Goal: Transaction & Acquisition: Purchase product/service

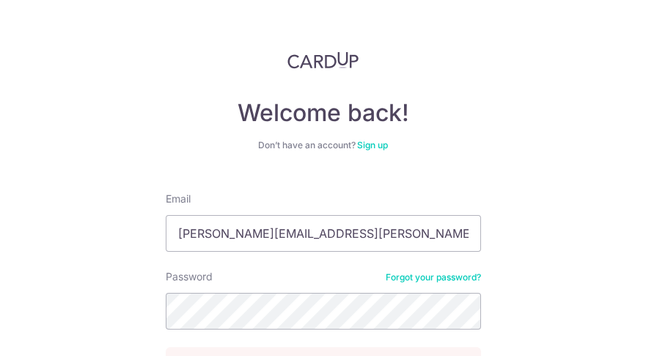
type input "[PERSON_NAME][EMAIL_ADDRESS][PERSON_NAME][DOMAIN_NAME]"
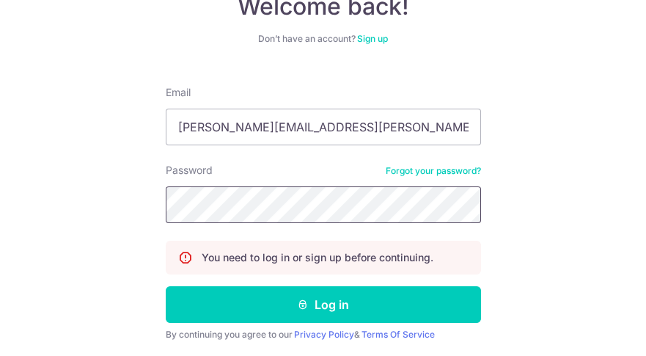
scroll to position [108, 0]
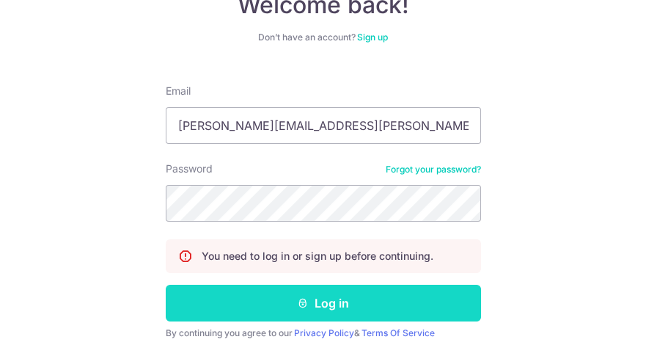
click at [337, 302] on button "Log in" at bounding box center [323, 303] width 315 height 37
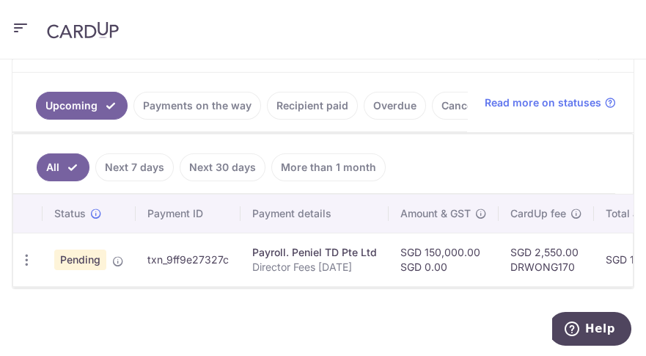
click at [21, 32] on icon "button" at bounding box center [21, 28] width 18 height 18
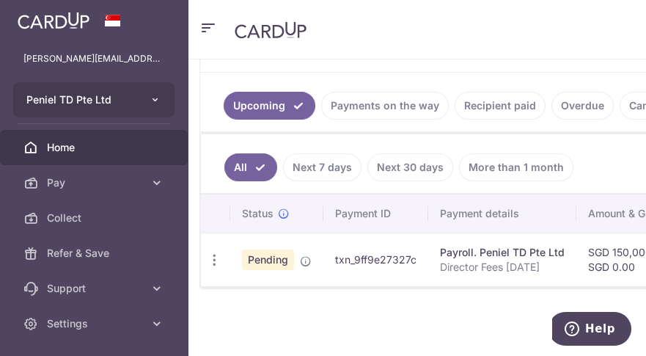
click at [153, 102] on icon "button" at bounding box center [156, 100] width 12 height 12
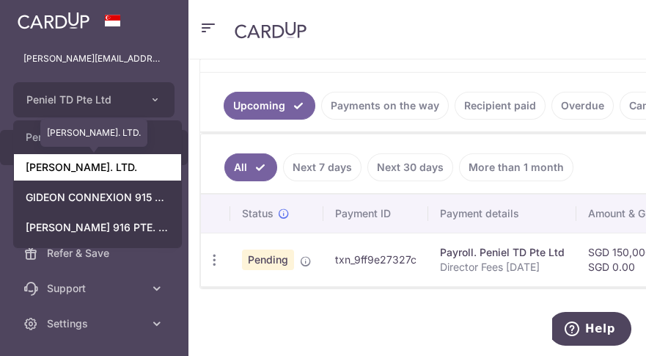
click at [134, 171] on link "[PERSON_NAME]. LTD." at bounding box center [97, 167] width 167 height 26
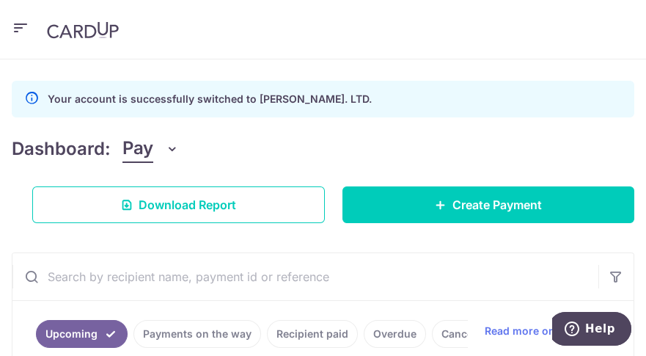
scroll to position [152, 0]
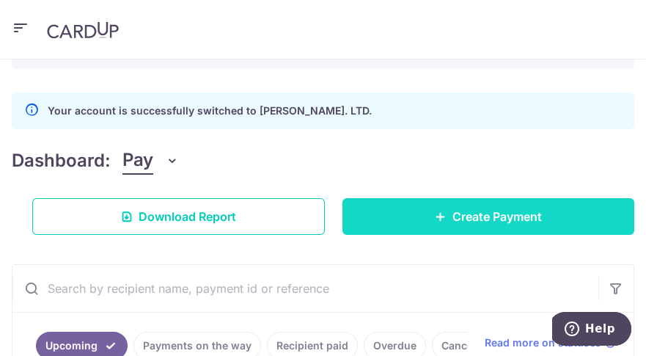
click at [486, 212] on span "Create Payment" at bounding box center [496, 217] width 89 height 18
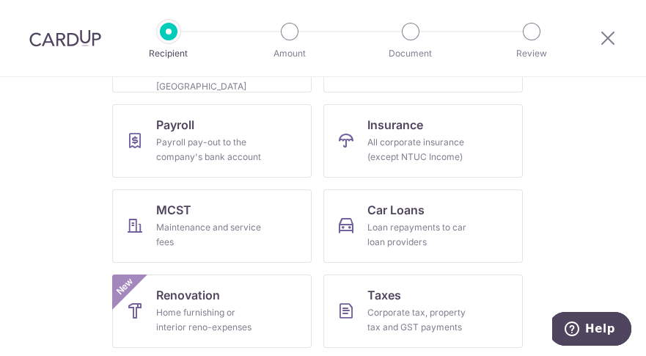
scroll to position [218, 0]
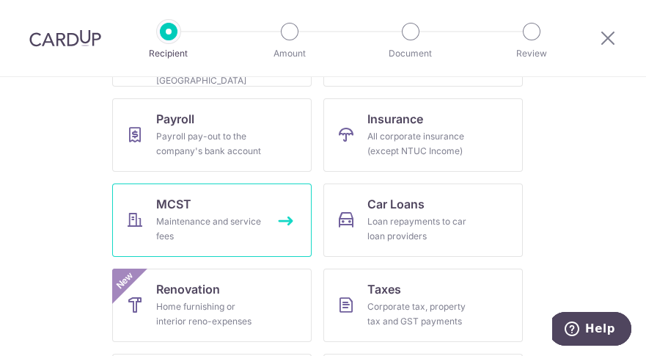
click at [192, 232] on div "Maintenance and service fees" at bounding box center [209, 228] width 106 height 29
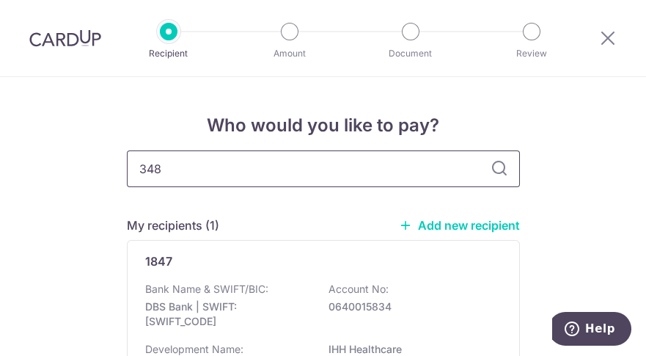
type input "3482"
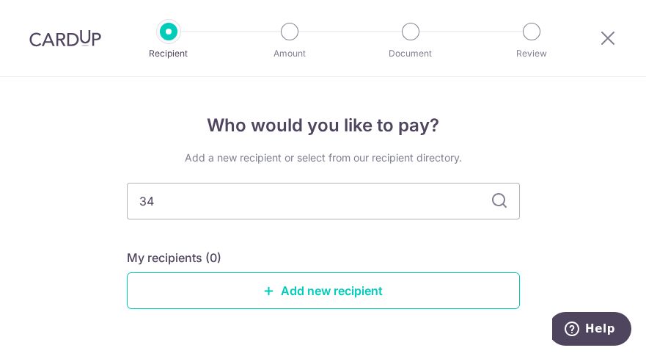
type input "3"
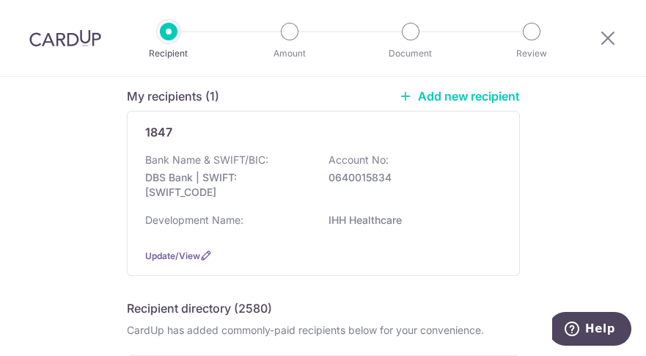
scroll to position [5, 0]
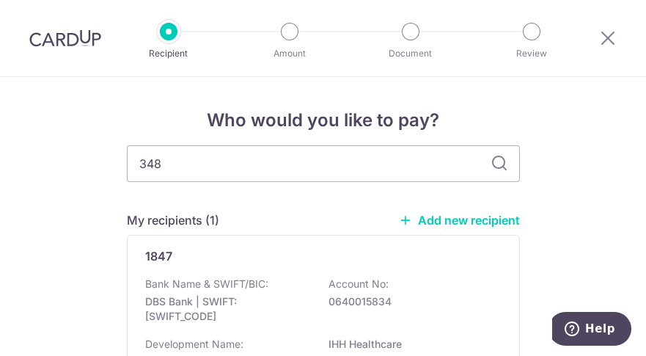
type input "3482"
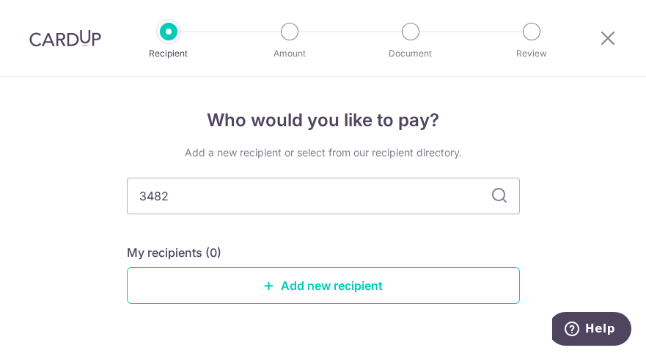
scroll to position [45, 0]
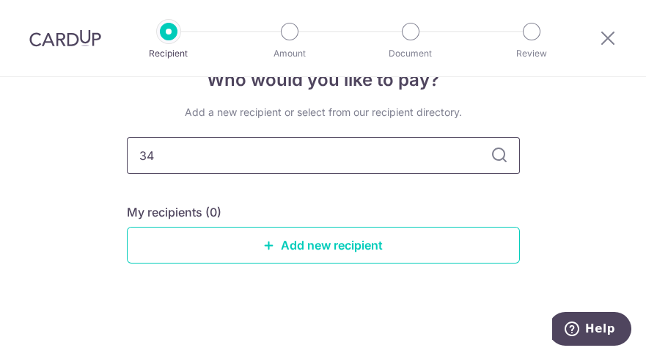
type input "3"
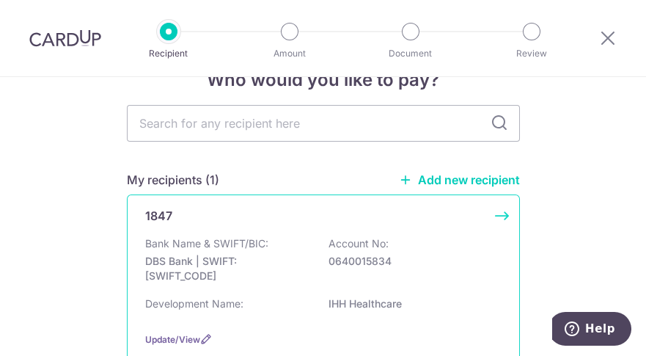
click at [329, 244] on p "Account No:" at bounding box center [359, 243] width 60 height 15
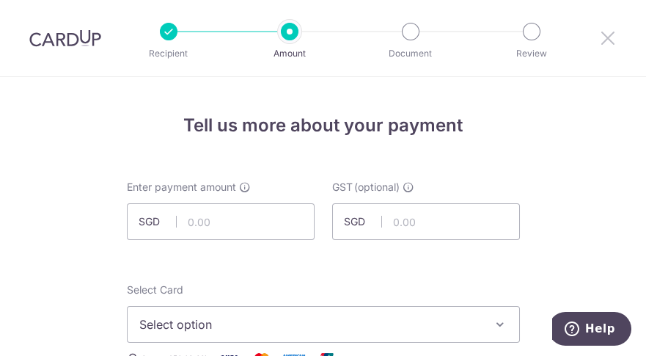
click at [607, 36] on icon at bounding box center [608, 38] width 18 height 18
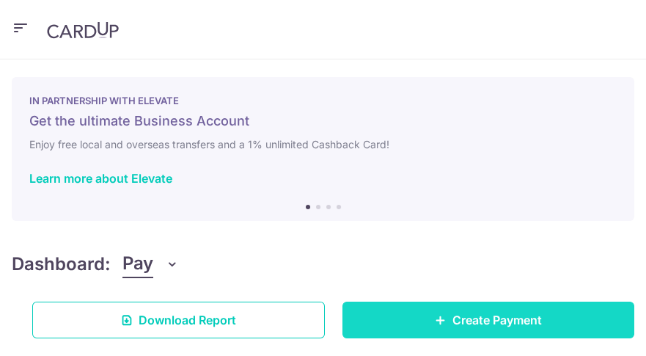
click at [489, 320] on span "Create Payment" at bounding box center [496, 320] width 89 height 18
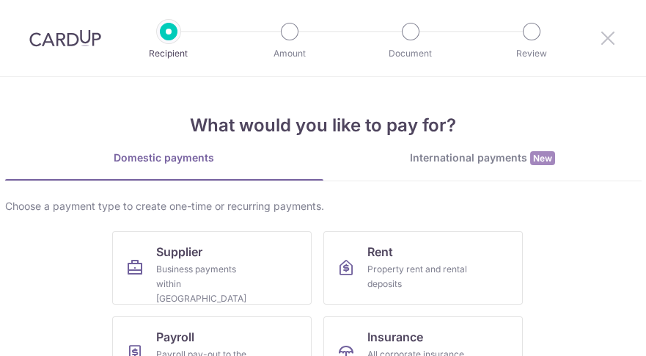
click at [603, 38] on icon at bounding box center [608, 38] width 18 height 18
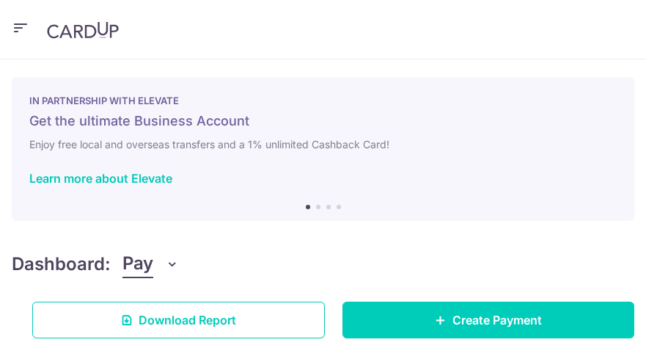
click at [17, 26] on icon "button" at bounding box center [21, 28] width 18 height 18
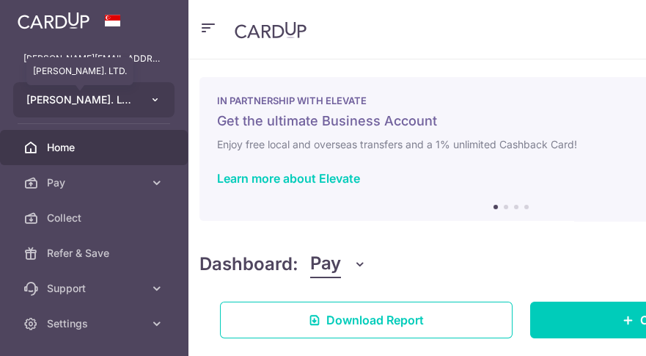
click at [128, 92] on span "GIDEON T.D. PTE. LTD." at bounding box center [80, 99] width 109 height 15
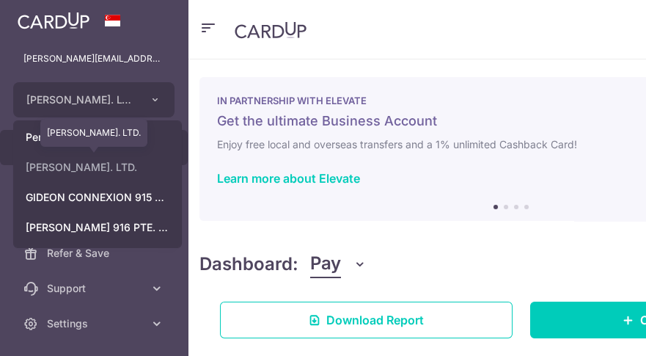
click at [117, 174] on link "GIDEON T.D. PTE. LTD." at bounding box center [97, 167] width 167 height 26
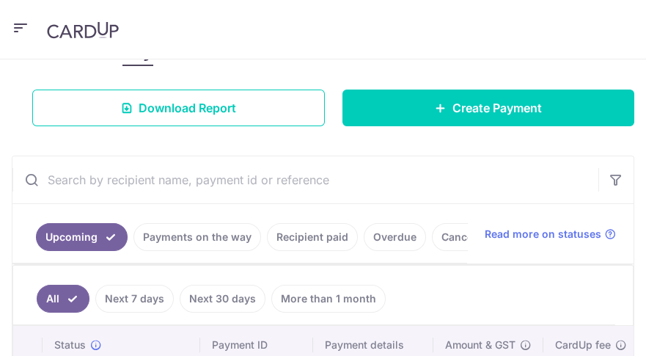
scroll to position [257, 0]
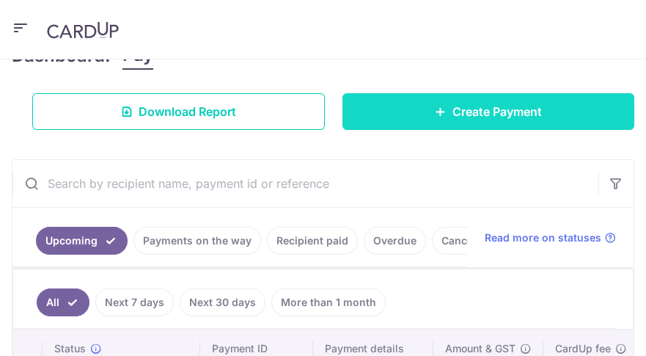
click at [473, 117] on span "Create Payment" at bounding box center [496, 112] width 89 height 18
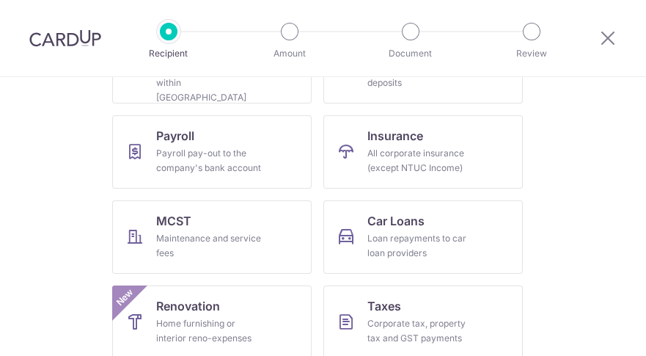
scroll to position [210, 0]
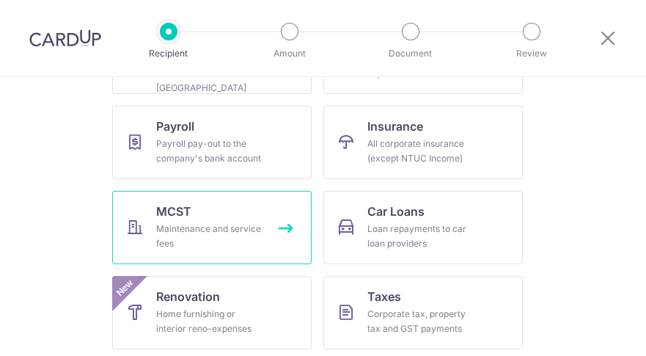
click at [218, 230] on div "Maintenance and service fees" at bounding box center [209, 235] width 106 height 29
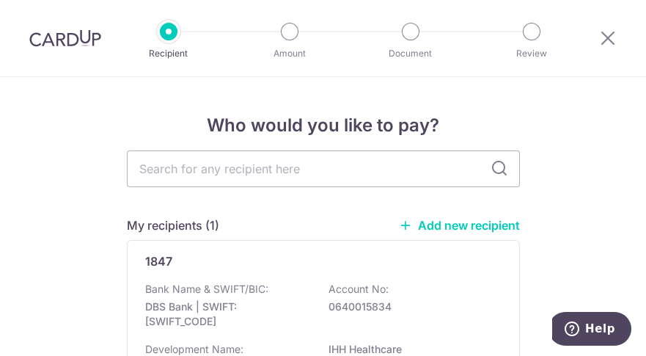
click at [479, 224] on link "Add new recipient" at bounding box center [459, 225] width 121 height 15
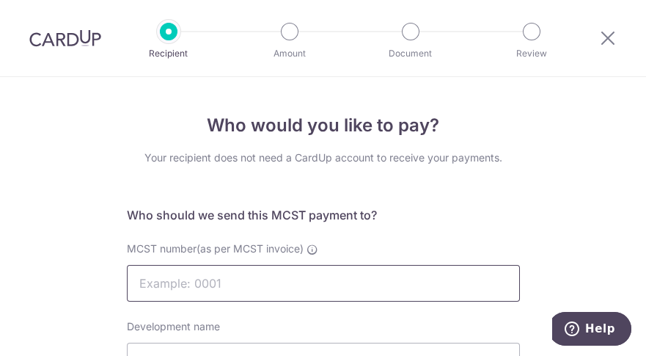
click at [179, 287] on input "MCST number(as per MCST invoice)" at bounding box center [323, 283] width 393 height 37
type input "3482"
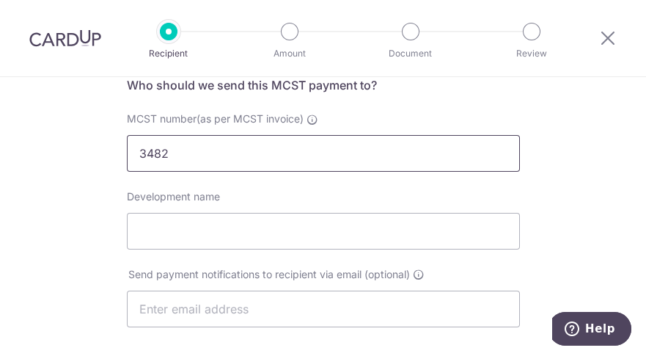
scroll to position [187, 0]
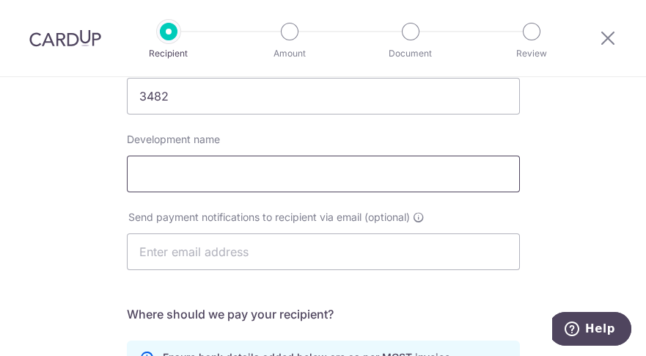
click at [151, 169] on input "Development name" at bounding box center [323, 173] width 393 height 37
type input "Square 2"
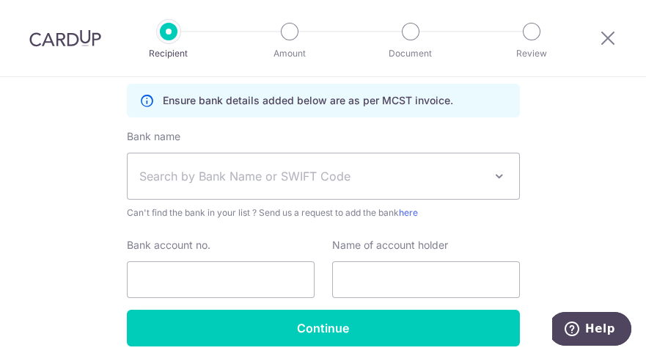
scroll to position [463, 0]
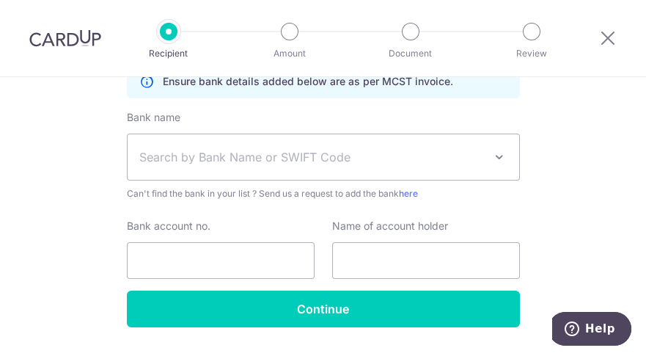
click at [478, 157] on span "Search by Bank Name or SWIFT Code" at bounding box center [311, 157] width 345 height 18
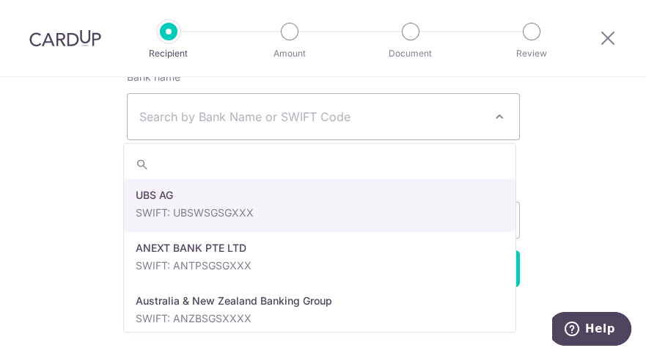
click at [479, 124] on span "Search by Bank Name or SWIFT Code" at bounding box center [311, 117] width 345 height 18
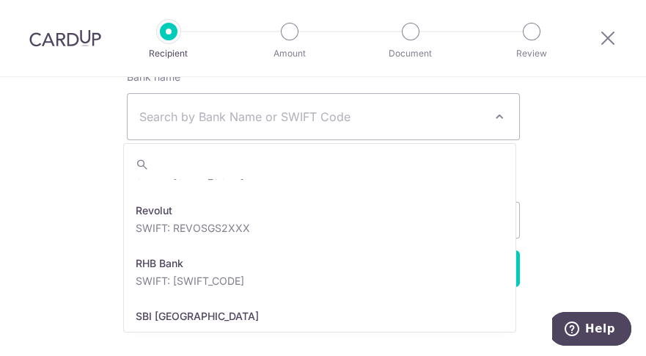
scroll to position [2467, 0]
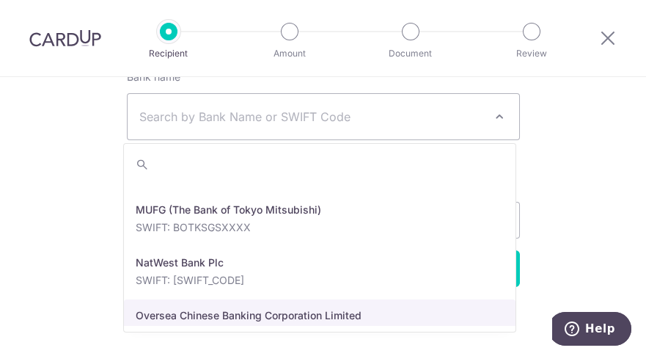
select select "12"
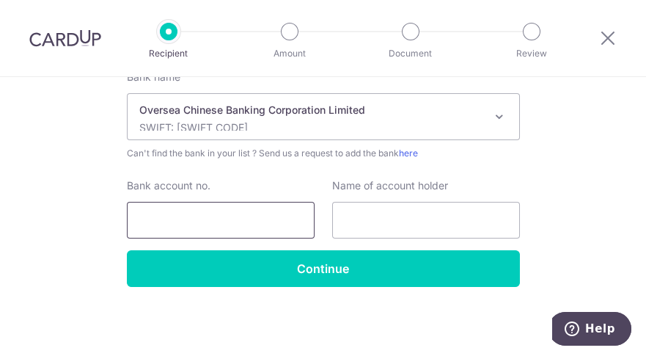
click at [173, 221] on input "Bank account no." at bounding box center [221, 220] width 188 height 37
type input "629053166001"
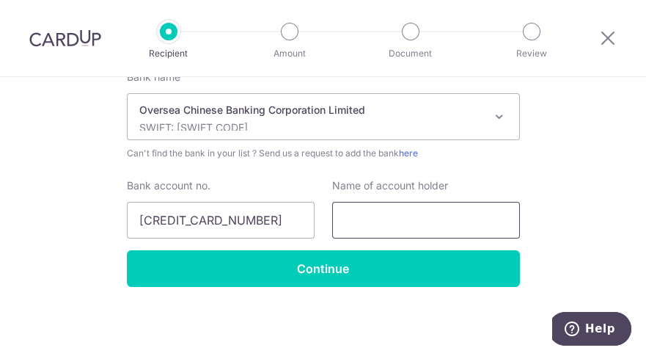
click at [390, 223] on input "text" at bounding box center [426, 220] width 188 height 37
type input "MCST 3482"
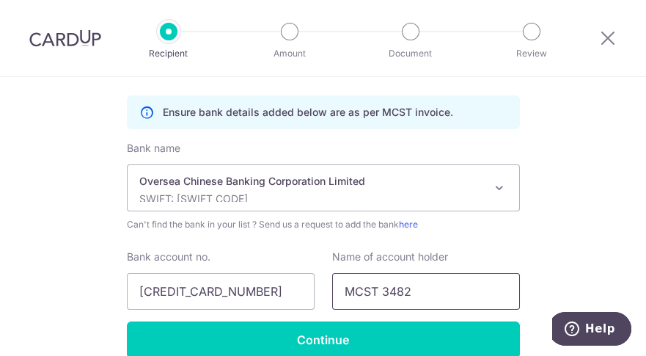
scroll to position [503, 0]
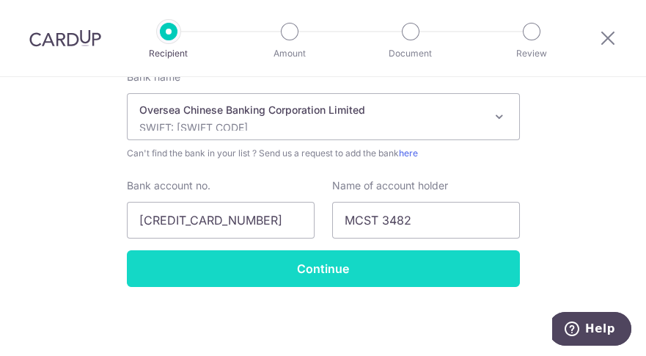
click at [324, 271] on input "Continue" at bounding box center [323, 268] width 393 height 37
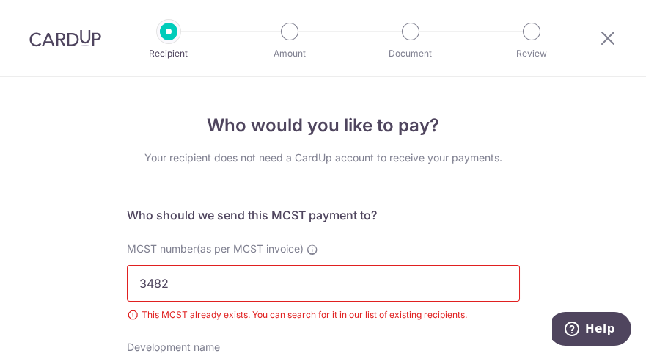
click at [180, 279] on input "3482" at bounding box center [323, 283] width 393 height 37
type input "3"
click at [227, 277] on input "MCST number(as per MCST invoice)" at bounding box center [323, 283] width 393 height 37
type input "3482"
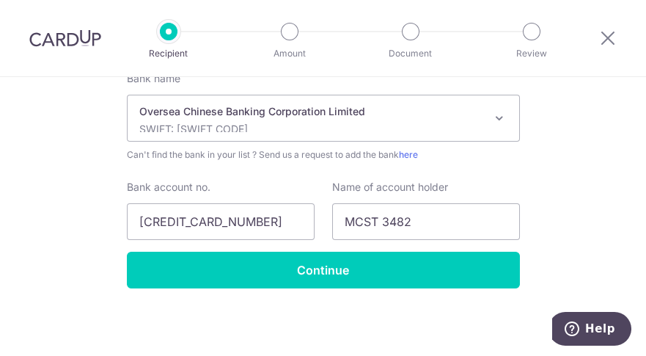
scroll to position [524, 0]
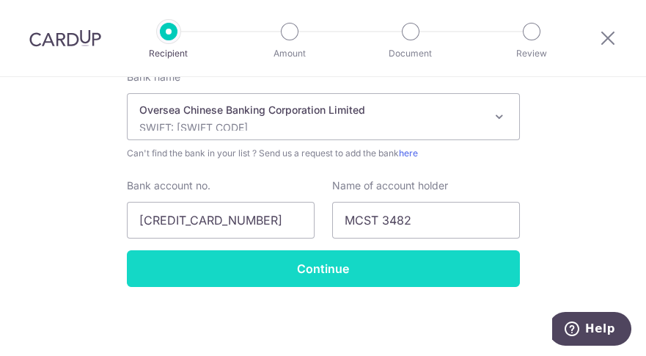
click at [271, 275] on input "Continue" at bounding box center [323, 268] width 393 height 37
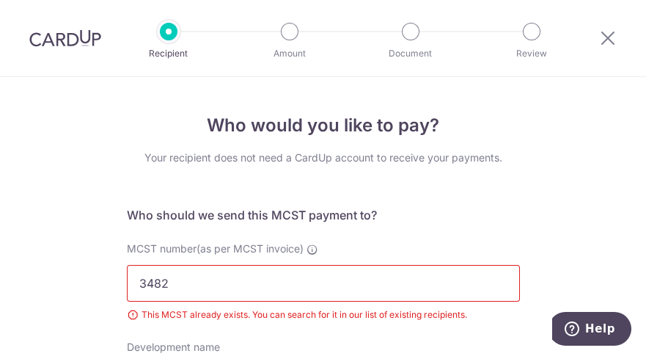
scroll to position [230, 0]
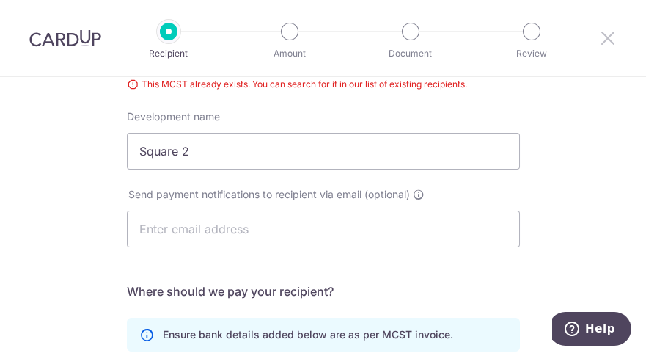
click at [611, 36] on icon at bounding box center [608, 38] width 18 height 18
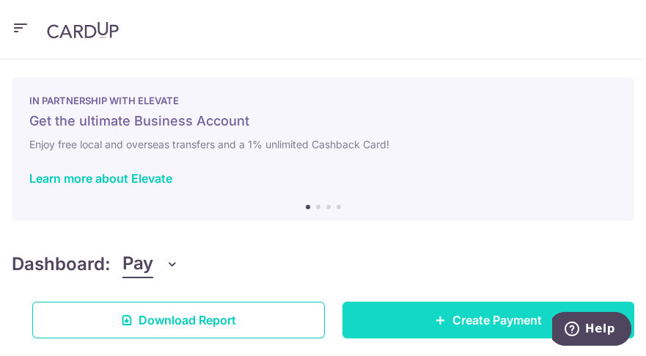
click at [476, 317] on span "Create Payment" at bounding box center [496, 320] width 89 height 18
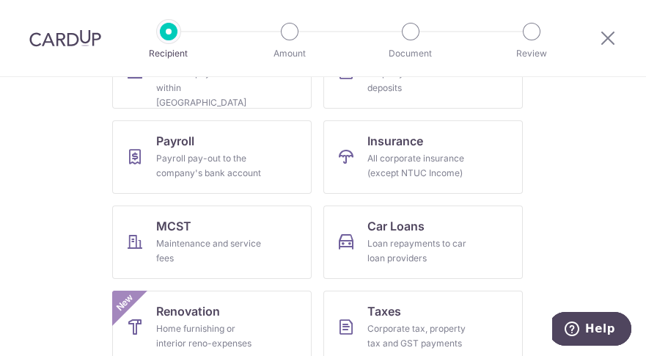
scroll to position [232, 0]
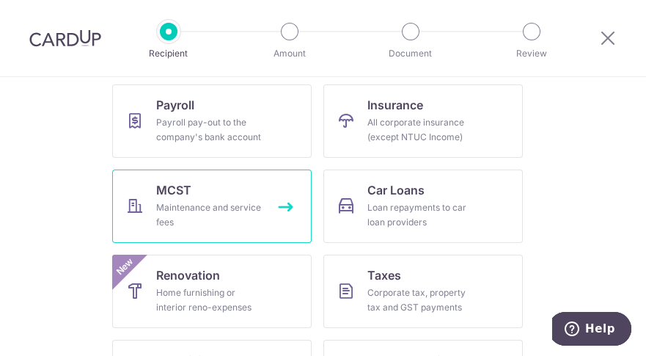
click at [202, 212] on div "Maintenance and service fees" at bounding box center [209, 214] width 106 height 29
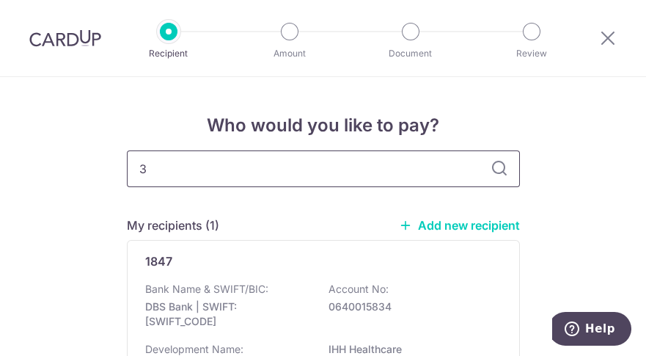
type input "34"
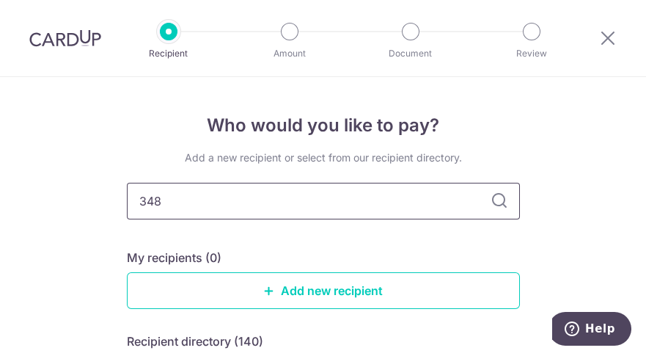
type input "3482"
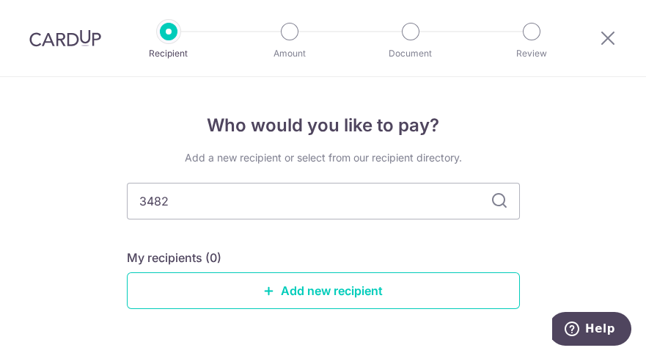
click at [493, 198] on icon at bounding box center [500, 201] width 18 height 18
click at [494, 198] on icon at bounding box center [500, 201] width 18 height 18
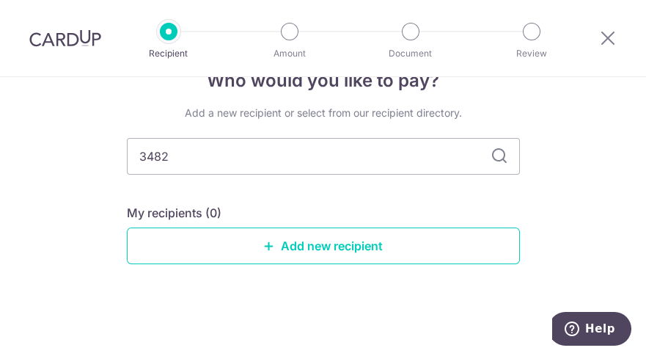
scroll to position [45, 0]
click at [493, 155] on icon at bounding box center [500, 156] width 18 height 18
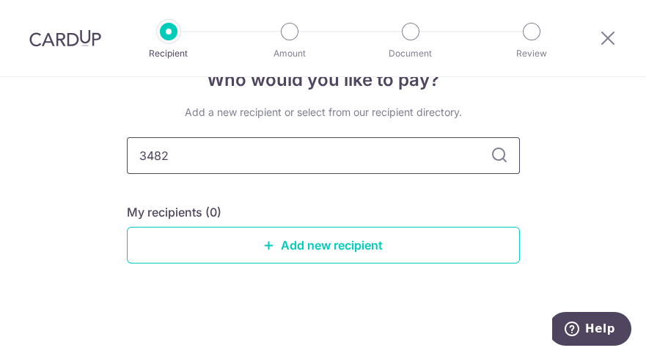
click at [227, 158] on input "3482" at bounding box center [323, 155] width 393 height 37
type input "3"
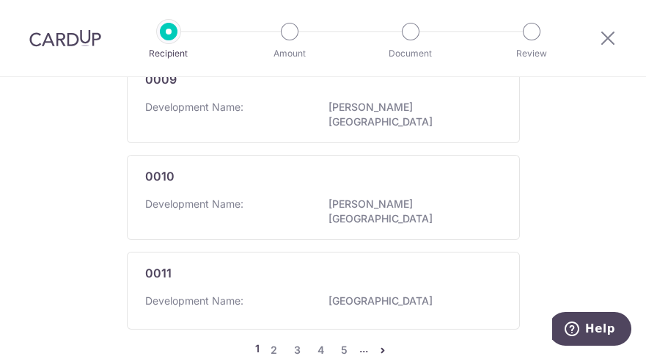
scroll to position [1109, 0]
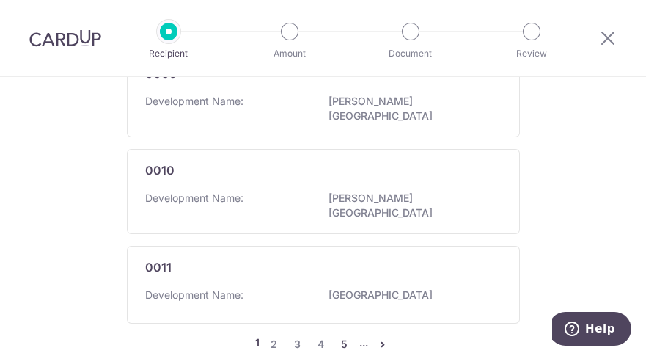
click at [341, 335] on link "5" at bounding box center [345, 344] width 18 height 18
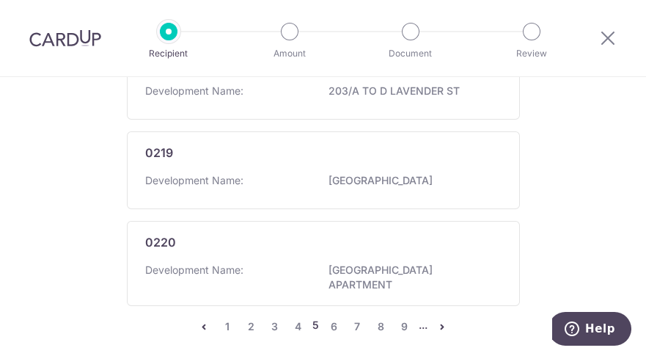
scroll to position [1134, 0]
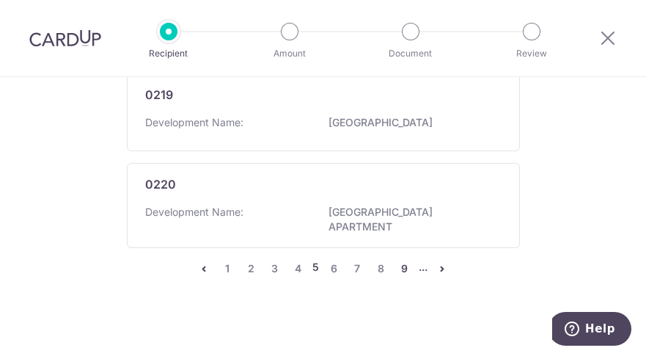
click at [400, 260] on link "9" at bounding box center [404, 269] width 18 height 18
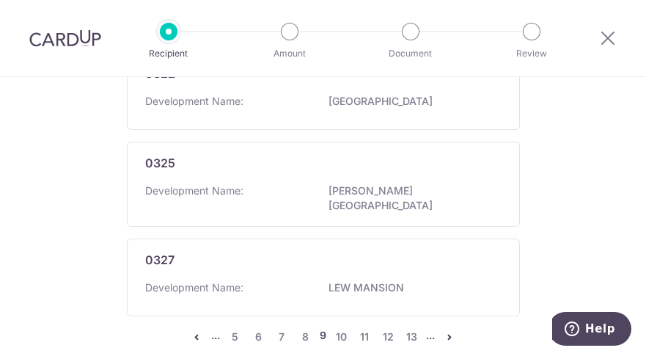
scroll to position [1126, 0]
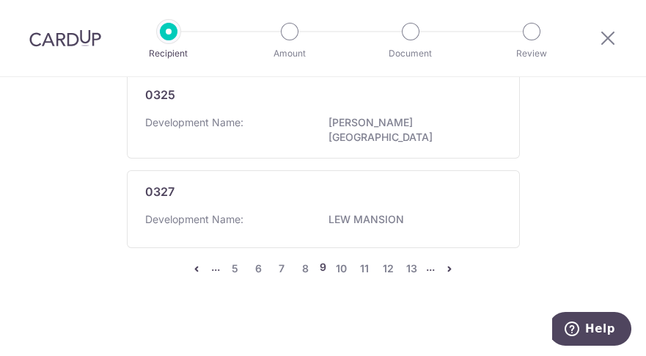
click at [447, 264] on icon "pager" at bounding box center [450, 269] width 12 height 12
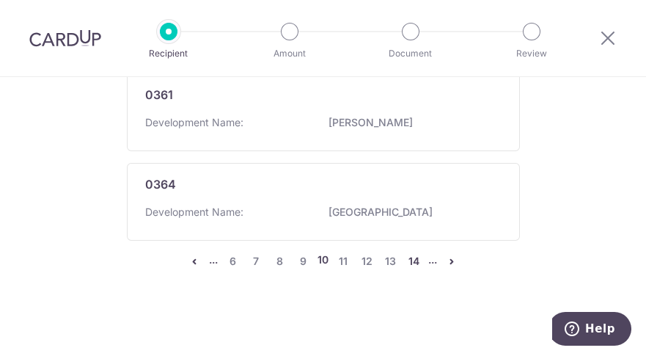
click at [410, 263] on link "14" at bounding box center [414, 261] width 18 height 18
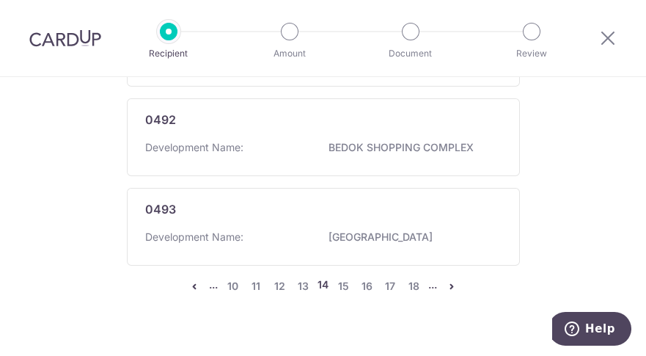
scroll to position [1153, 0]
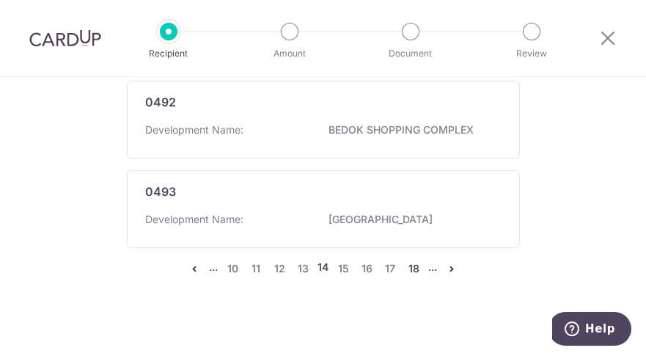
click at [411, 260] on link "18" at bounding box center [414, 269] width 18 height 18
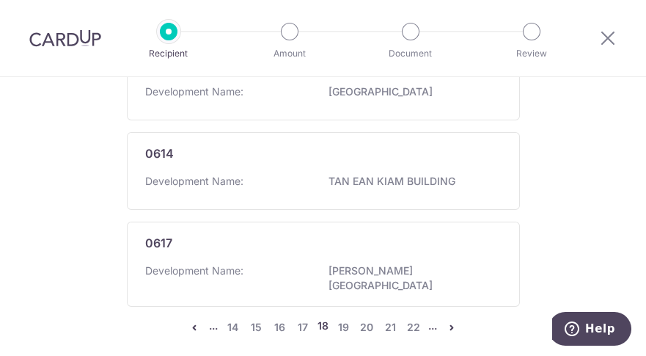
scroll to position [1126, 0]
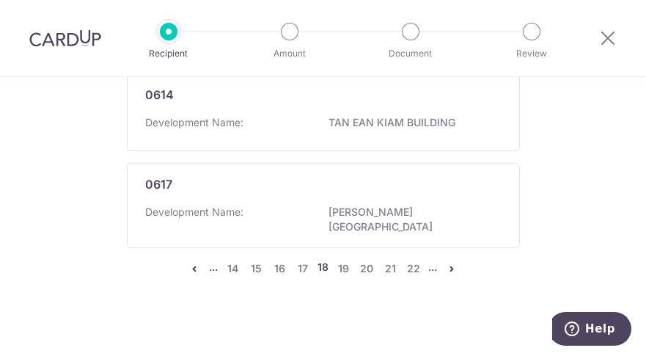
click at [428, 260] on li "..." at bounding box center [432, 269] width 9 height 18
click at [415, 260] on link "22" at bounding box center [414, 269] width 18 height 18
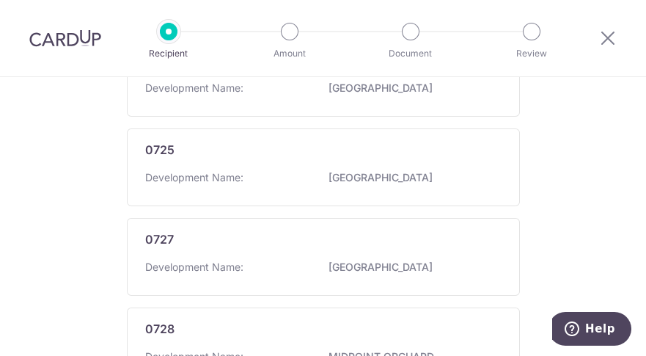
scroll to position [1134, 0]
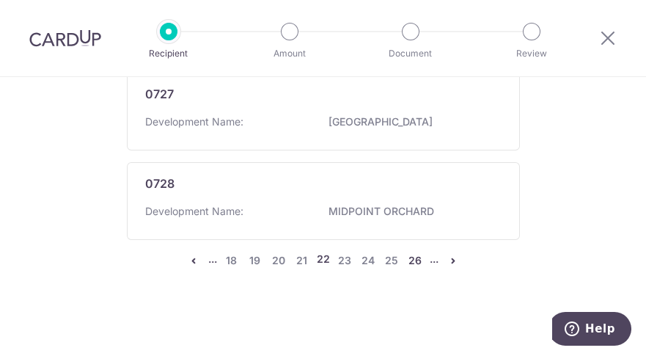
click at [412, 259] on link "26" at bounding box center [415, 261] width 18 height 18
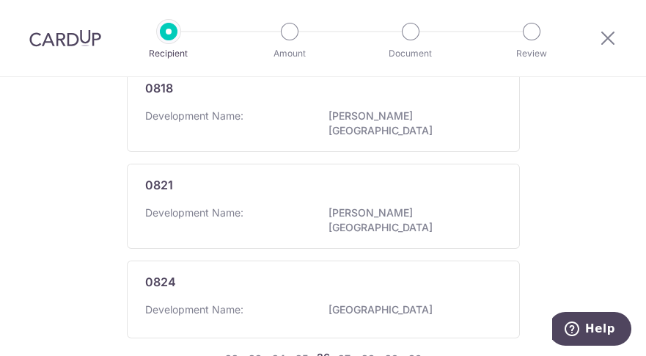
scroll to position [1126, 0]
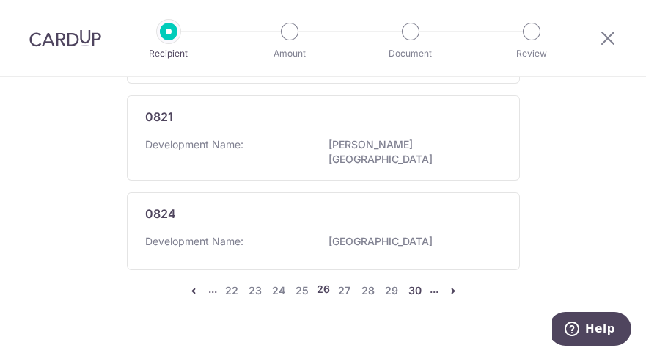
click at [414, 282] on link "30" at bounding box center [415, 291] width 18 height 18
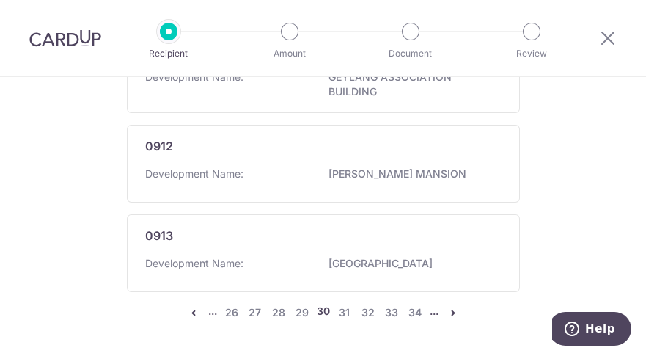
scroll to position [1161, 0]
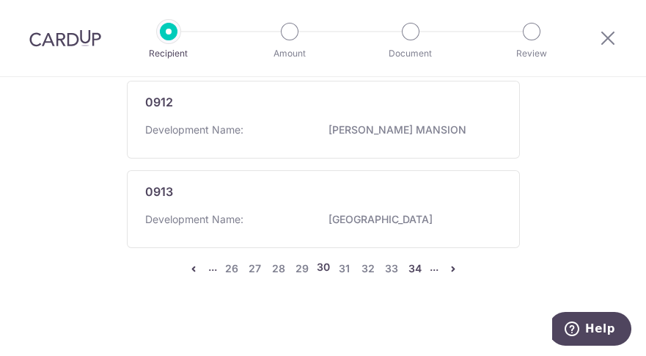
click at [413, 260] on link "34" at bounding box center [415, 269] width 18 height 18
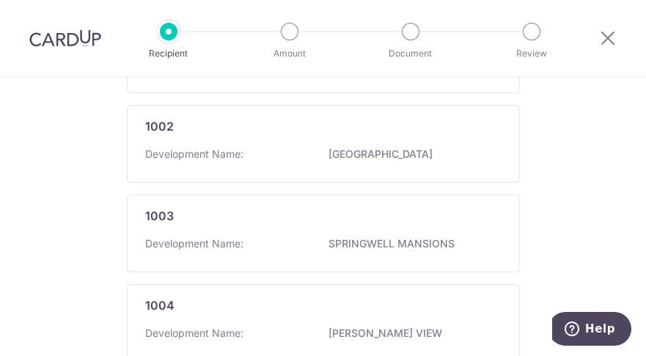
scroll to position [1153, 0]
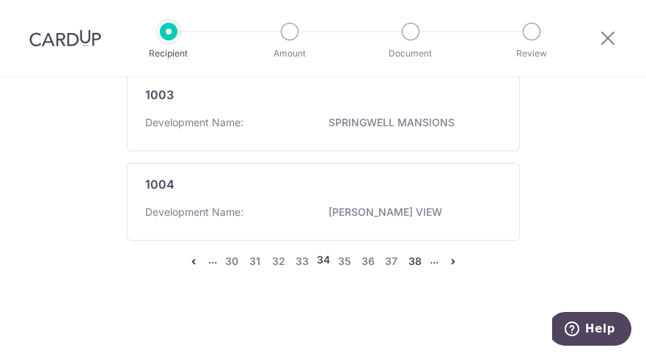
click at [414, 263] on link "38" at bounding box center [415, 261] width 18 height 18
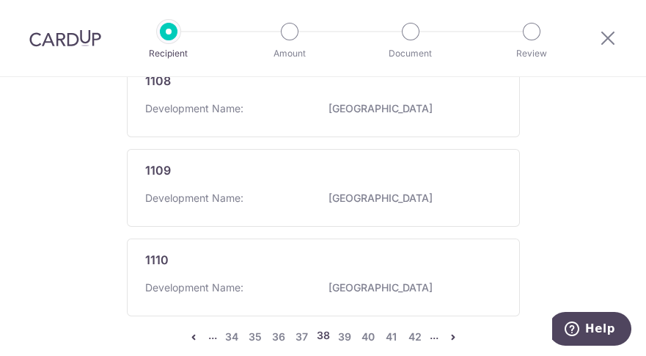
scroll to position [1126, 0]
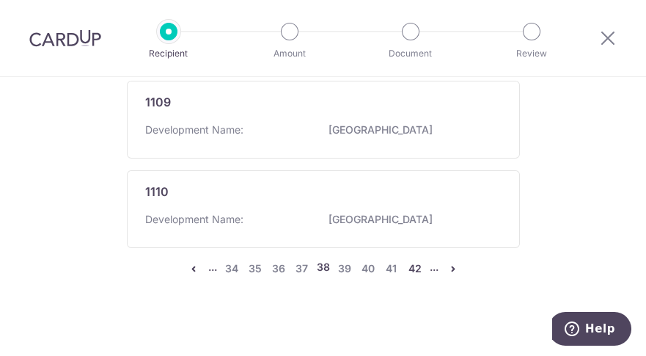
click at [410, 260] on link "42" at bounding box center [415, 269] width 18 height 18
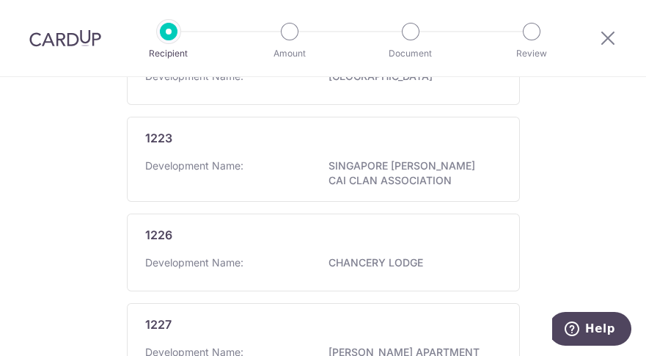
scroll to position [1148, 0]
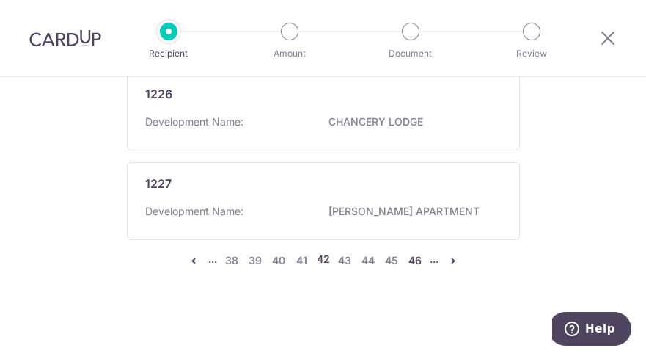
click at [414, 262] on link "46" at bounding box center [415, 261] width 18 height 18
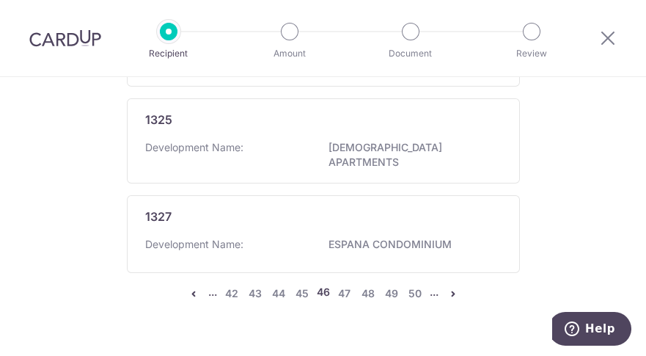
scroll to position [1126, 0]
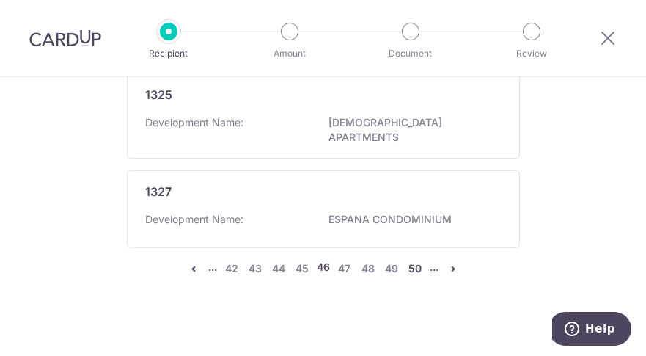
click at [408, 260] on link "50" at bounding box center [415, 269] width 18 height 18
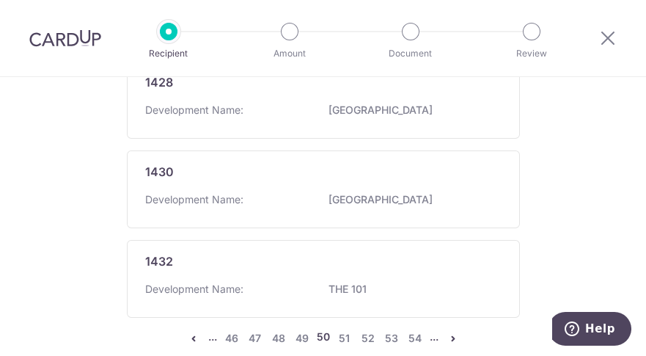
scroll to position [1156, 0]
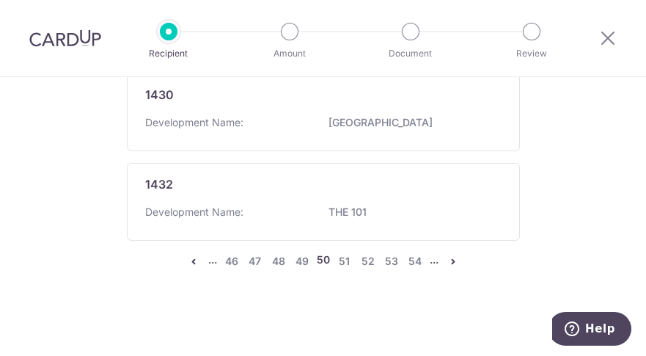
click at [448, 261] on icon "pager" at bounding box center [453, 261] width 12 height 12
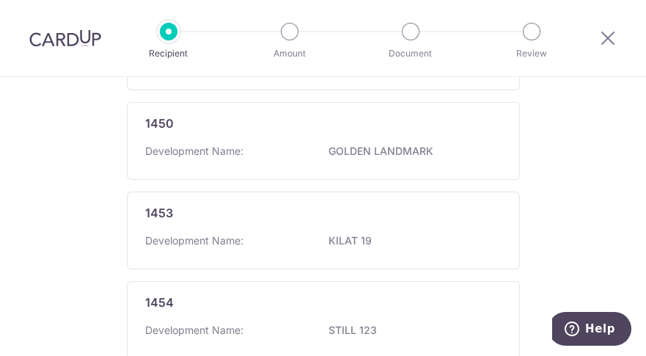
scroll to position [1153, 0]
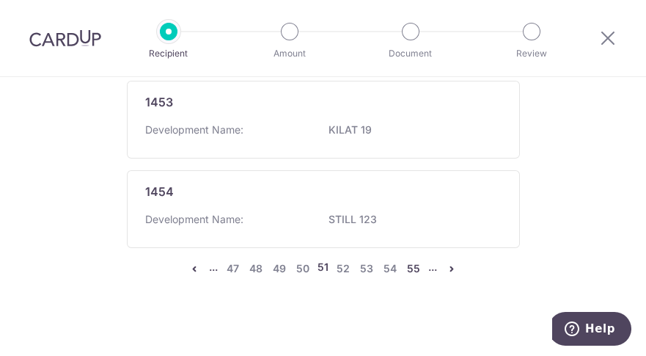
click at [407, 260] on link "55" at bounding box center [414, 269] width 18 height 18
click at [414, 263] on link "59" at bounding box center [415, 269] width 18 height 18
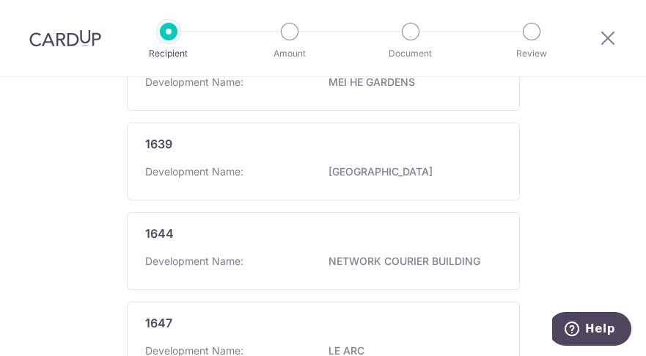
scroll to position [1126, 0]
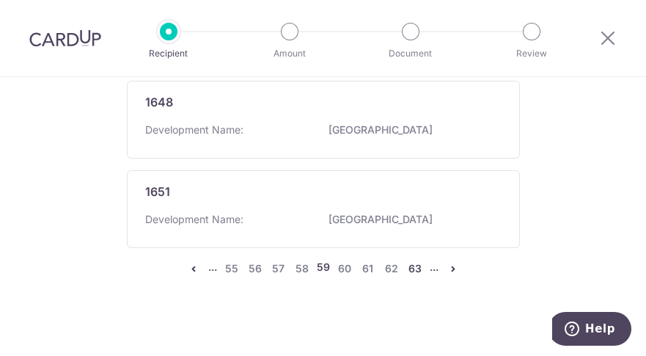
click at [414, 260] on link "63" at bounding box center [415, 269] width 18 height 18
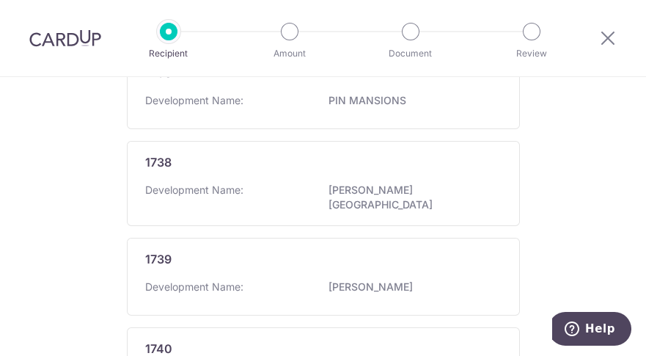
scroll to position [1161, 0]
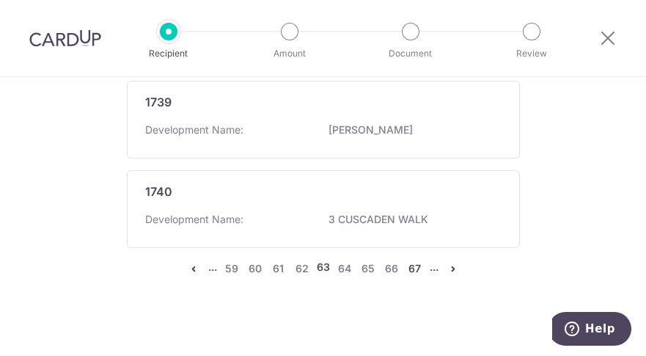
click at [415, 260] on link "67" at bounding box center [415, 269] width 18 height 18
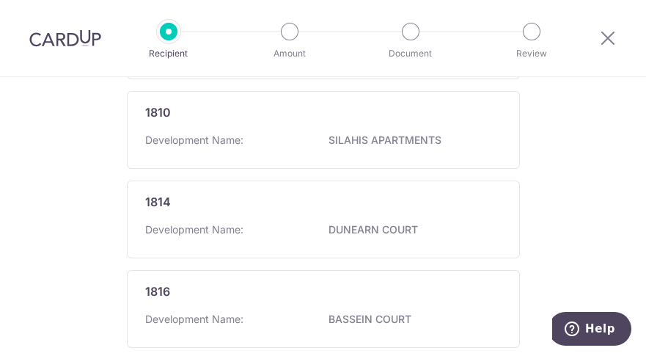
scroll to position [1153, 0]
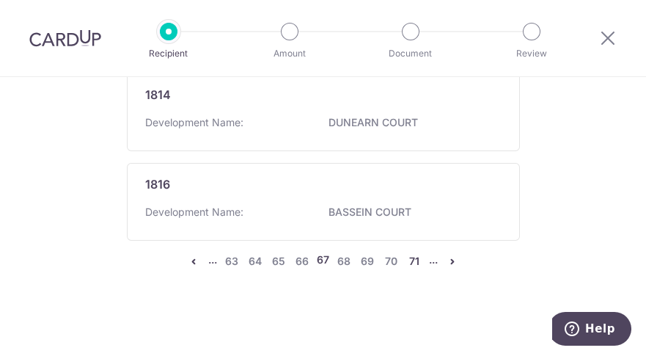
click at [412, 258] on link "71" at bounding box center [415, 261] width 18 height 18
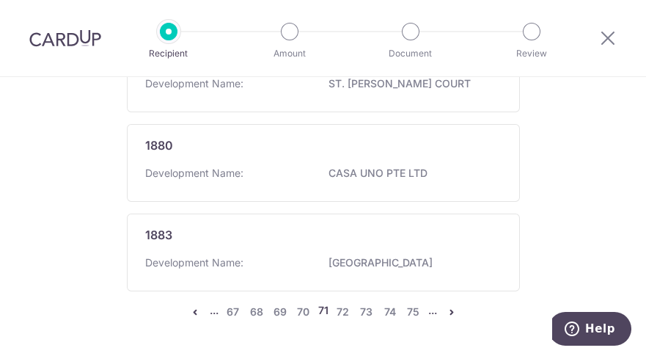
scroll to position [1168, 0]
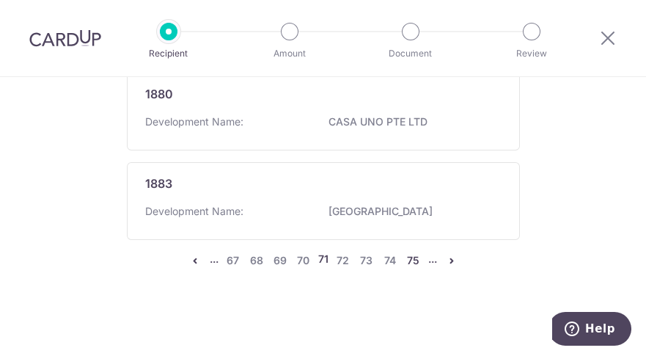
click at [413, 264] on link "75" at bounding box center [414, 261] width 18 height 18
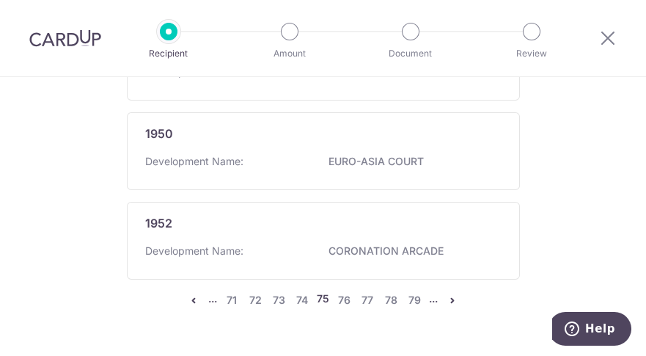
scroll to position [1126, 0]
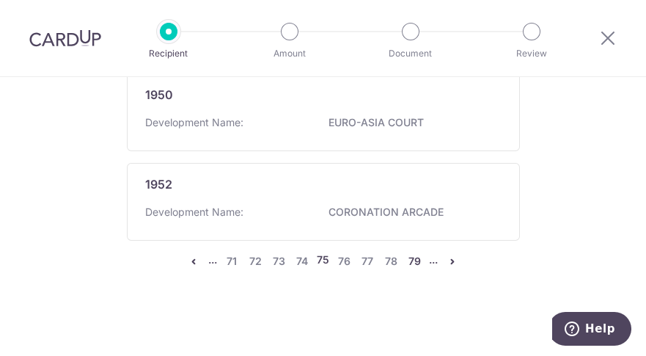
click at [413, 258] on link "79" at bounding box center [415, 261] width 18 height 18
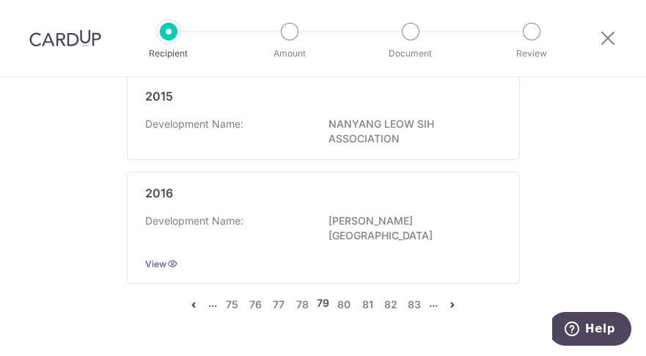
scroll to position [1188, 0]
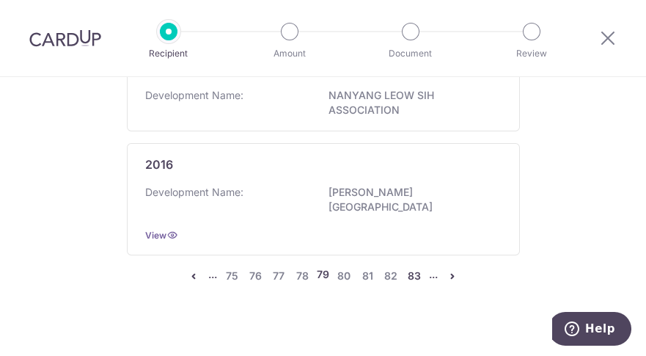
click at [414, 267] on link "83" at bounding box center [415, 276] width 18 height 18
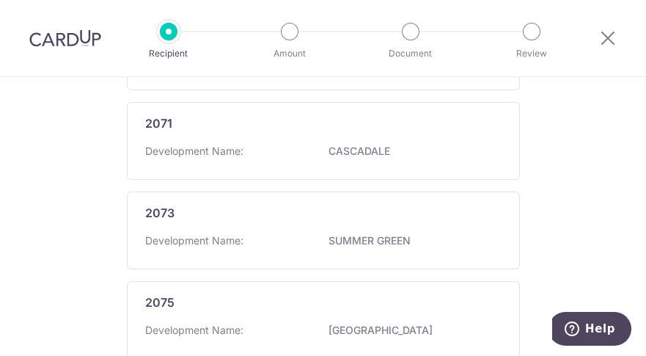
scroll to position [1126, 0]
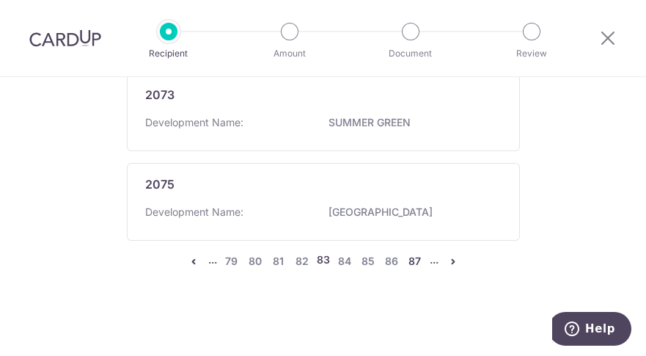
click at [410, 259] on link "87" at bounding box center [415, 261] width 18 height 18
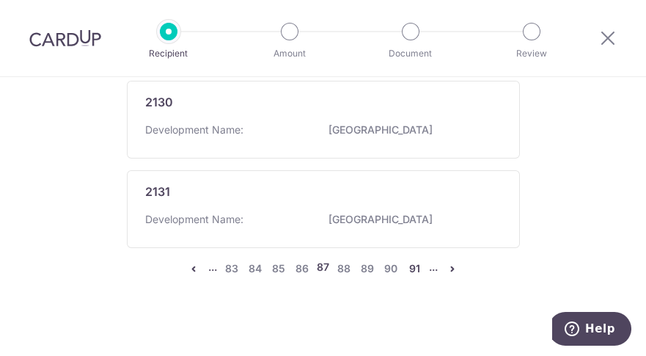
click at [412, 260] on link "91" at bounding box center [415, 269] width 18 height 18
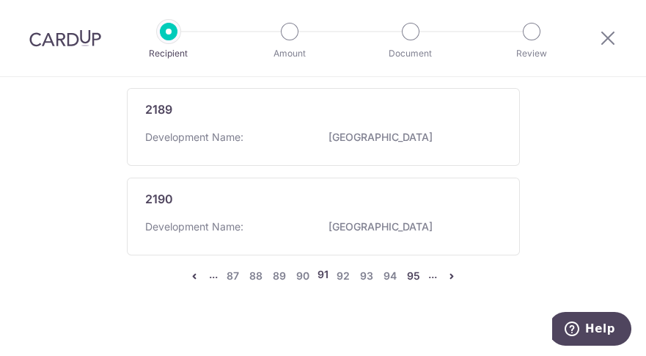
click at [411, 267] on link "95" at bounding box center [414, 276] width 18 height 18
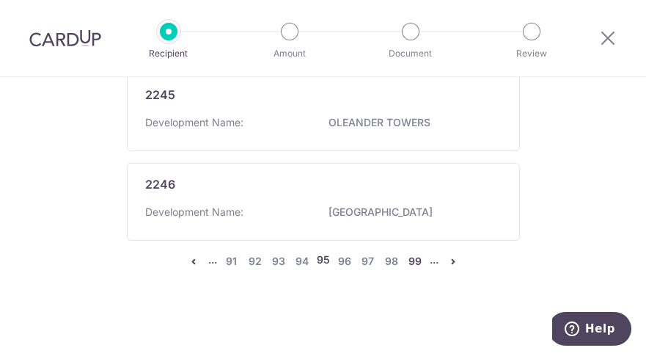
click at [414, 260] on link "99" at bounding box center [415, 261] width 18 height 18
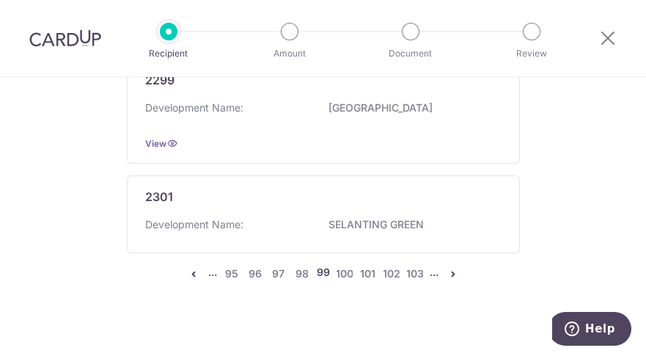
scroll to position [1181, 0]
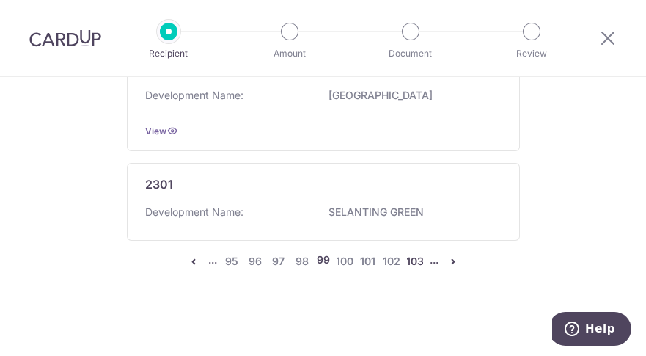
click at [415, 263] on link "103" at bounding box center [415, 261] width 18 height 18
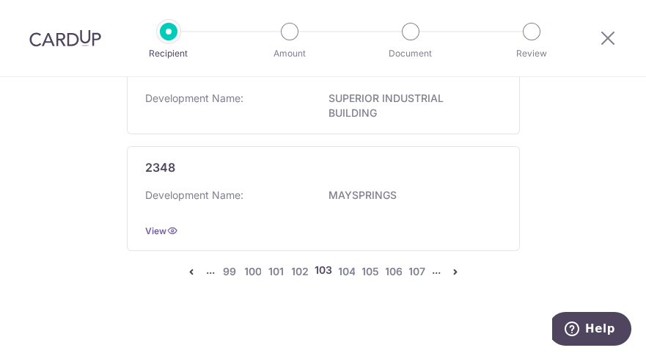
scroll to position [1215, 0]
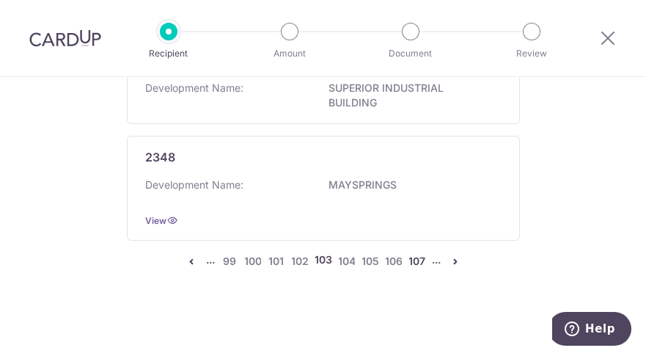
click at [413, 260] on link "107" at bounding box center [417, 261] width 18 height 18
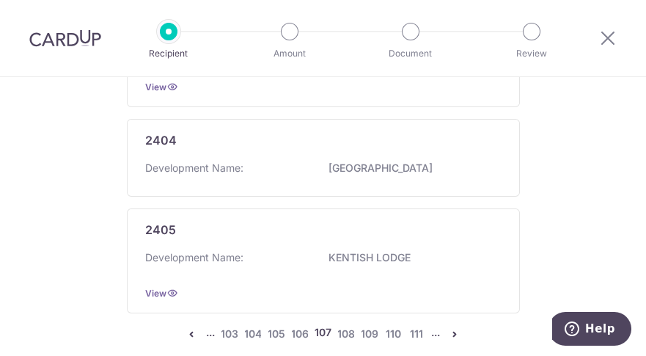
scroll to position [1181, 0]
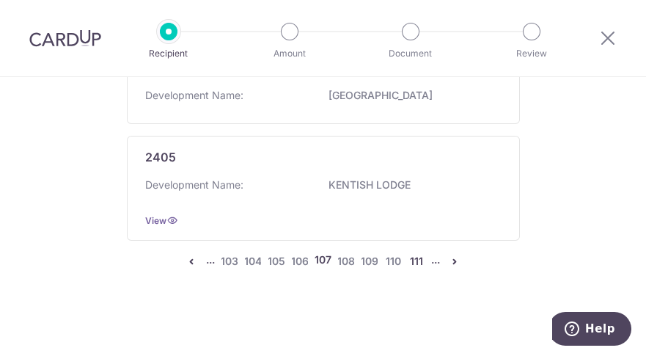
click at [416, 264] on link "111" at bounding box center [417, 261] width 18 height 18
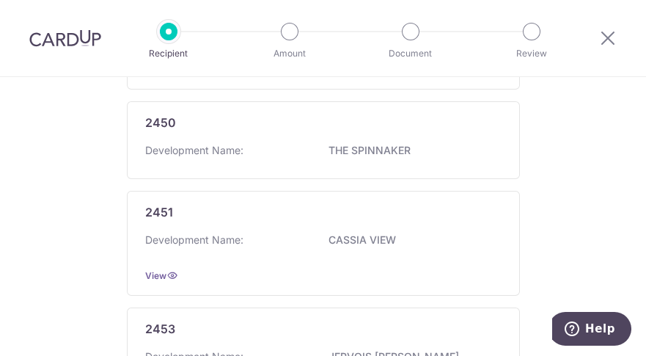
scroll to position [1153, 0]
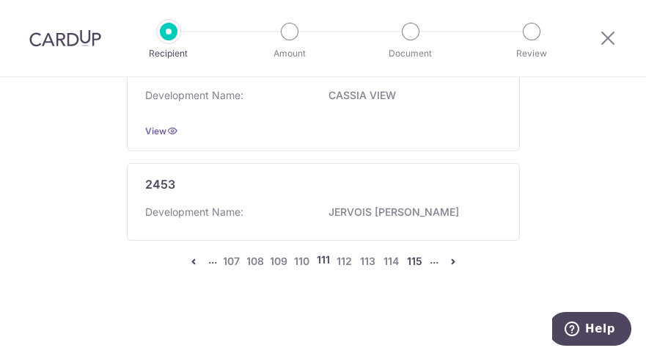
click at [415, 263] on link "115" at bounding box center [415, 261] width 18 height 18
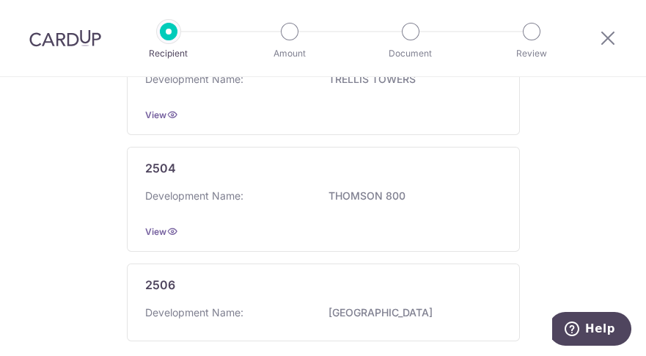
scroll to position [1181, 0]
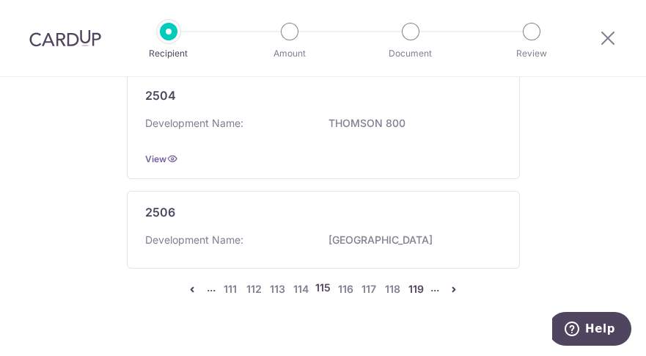
click at [411, 280] on link "119" at bounding box center [416, 289] width 18 height 18
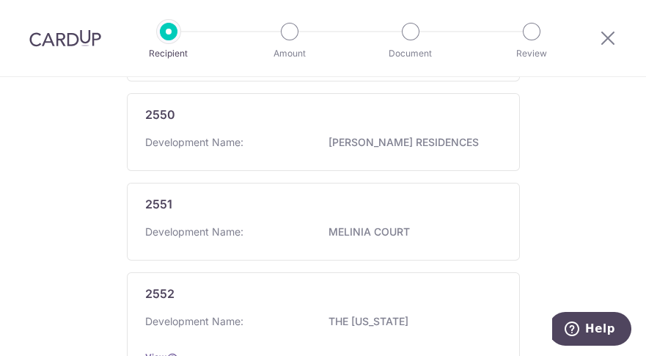
scroll to position [1153, 0]
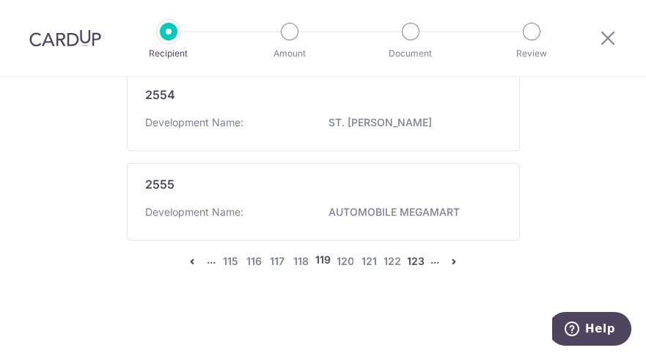
click at [411, 258] on link "123" at bounding box center [416, 261] width 18 height 18
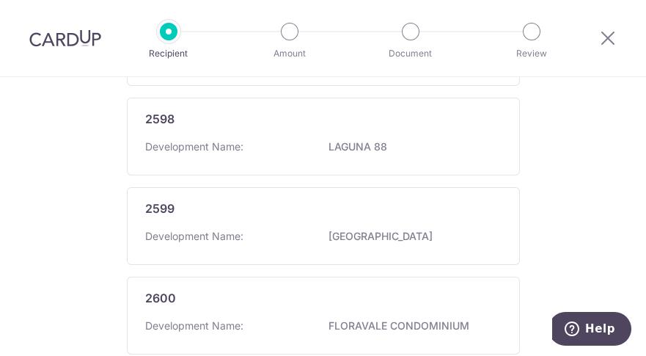
scroll to position [1181, 0]
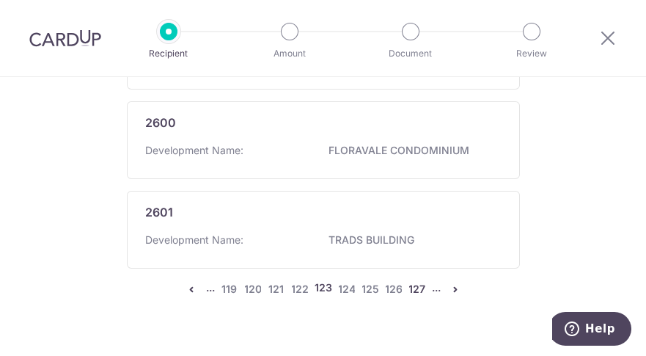
click at [411, 280] on link "127" at bounding box center [417, 289] width 18 height 18
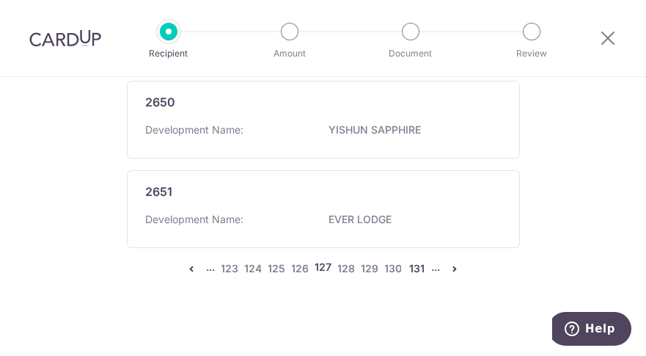
click at [409, 260] on link "131" at bounding box center [417, 269] width 18 height 18
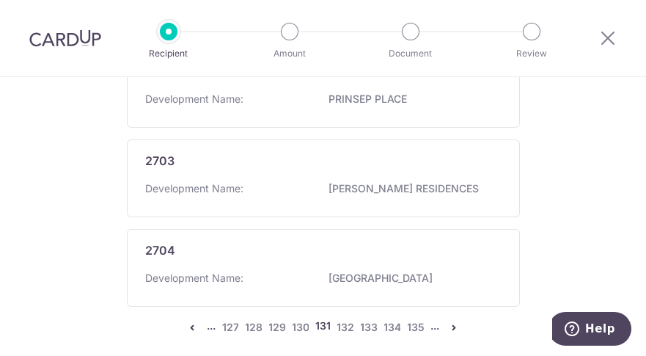
scroll to position [1134, 0]
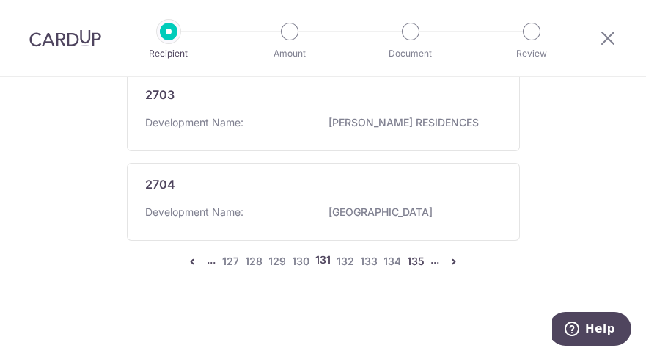
click at [417, 263] on link "135" at bounding box center [416, 261] width 18 height 18
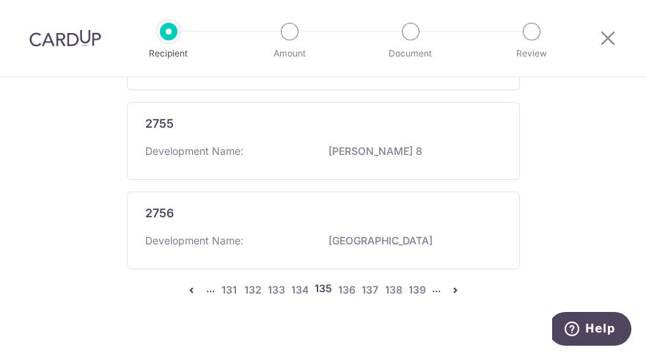
scroll to position [1181, 0]
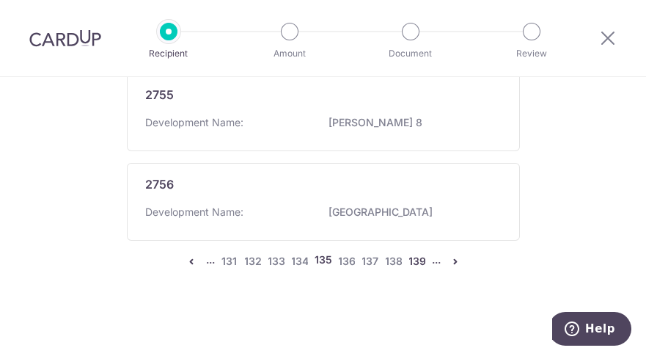
click at [412, 263] on link "139" at bounding box center [417, 261] width 18 height 18
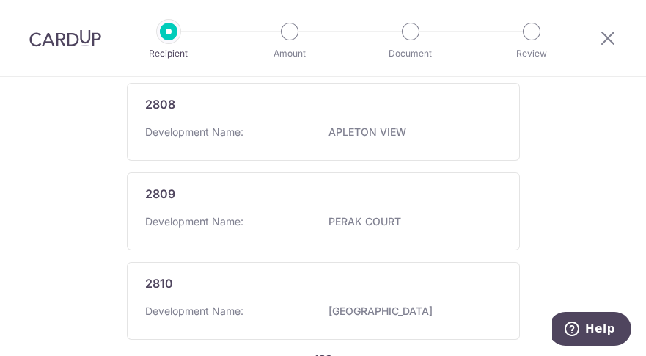
scroll to position [1126, 0]
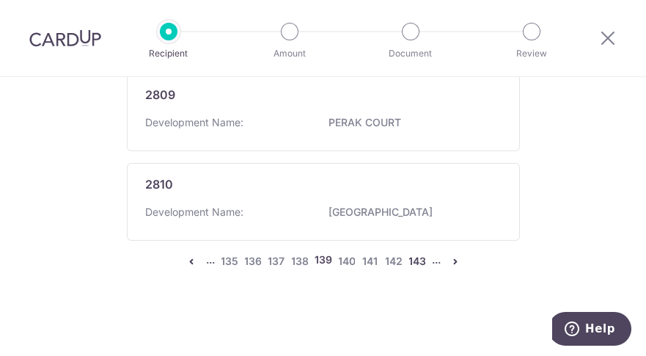
click at [415, 263] on link "143" at bounding box center [417, 261] width 18 height 18
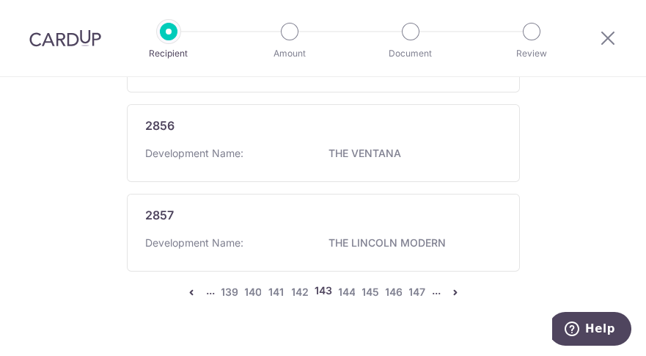
scroll to position [1181, 0]
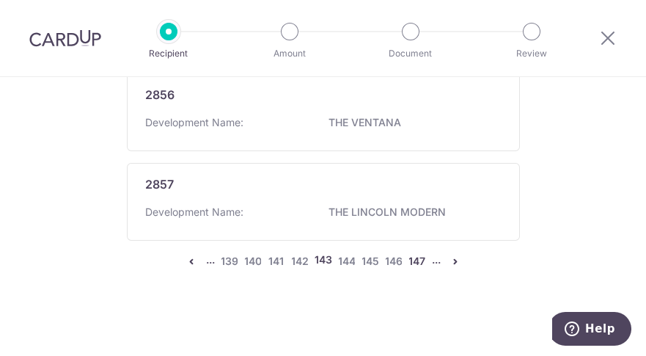
click at [414, 260] on link "147" at bounding box center [417, 261] width 18 height 18
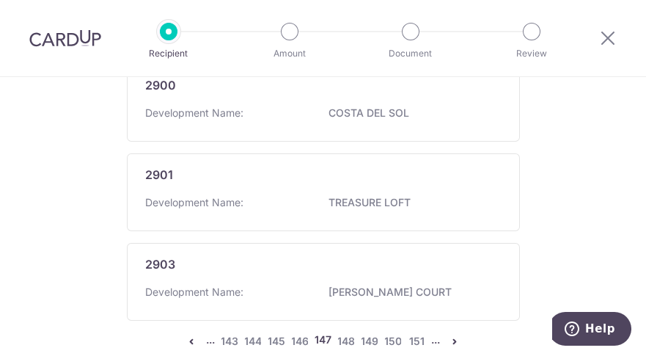
scroll to position [1126, 0]
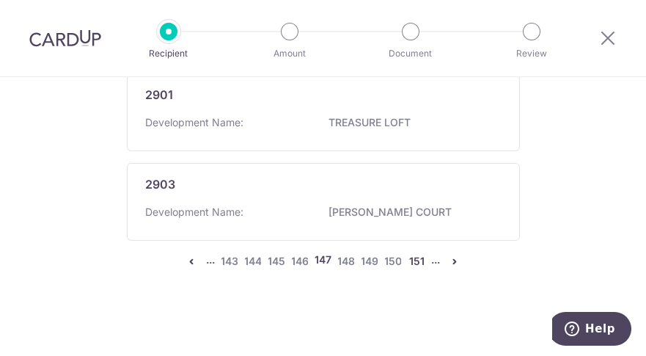
click at [411, 258] on link "151" at bounding box center [417, 261] width 18 height 18
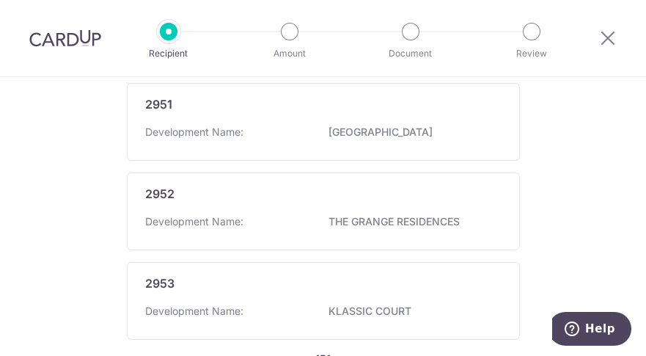
scroll to position [1134, 0]
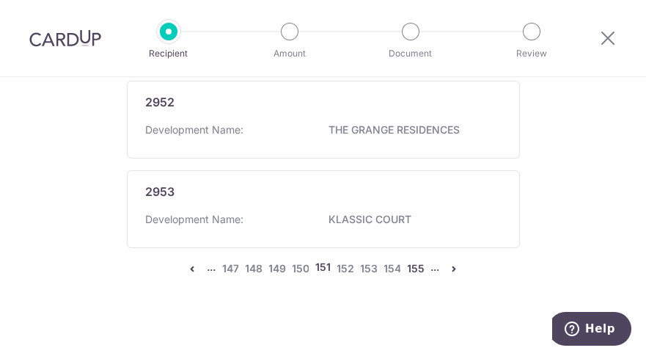
click at [411, 262] on link "155" at bounding box center [416, 269] width 18 height 18
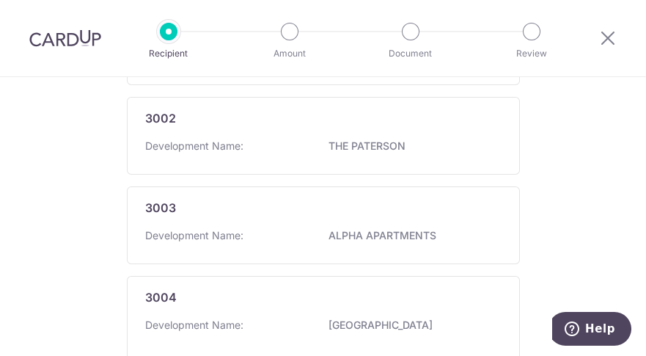
scroll to position [1153, 0]
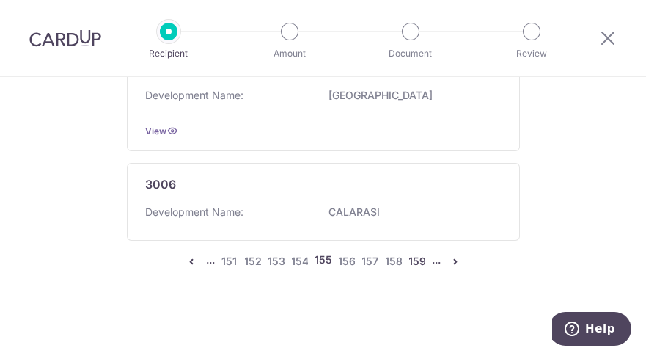
click at [418, 260] on link "159" at bounding box center [417, 261] width 18 height 18
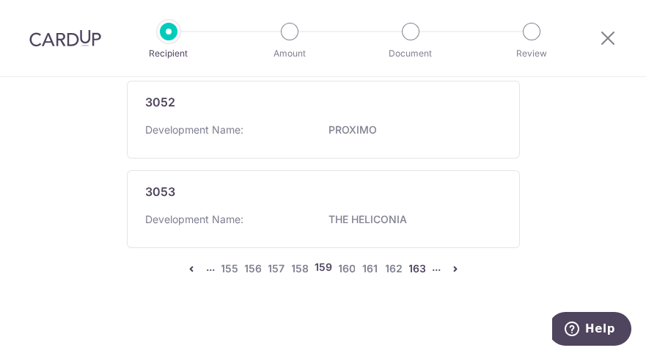
click at [413, 260] on link "163" at bounding box center [417, 269] width 18 height 18
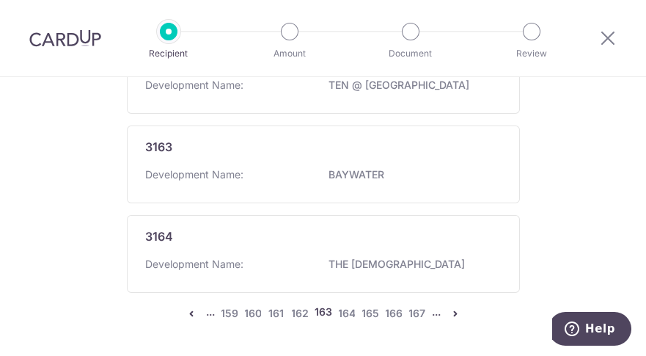
scroll to position [1126, 0]
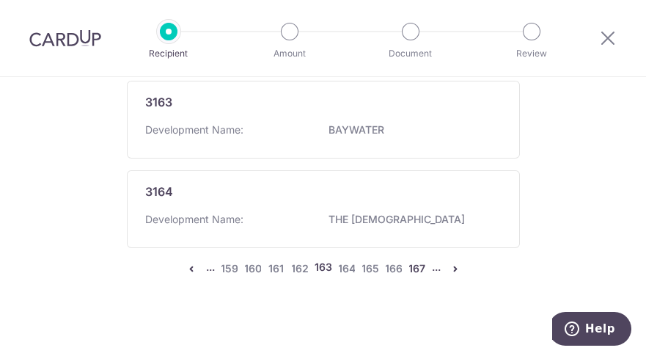
click at [413, 260] on link "167" at bounding box center [417, 269] width 18 height 18
click at [412, 260] on link "171" at bounding box center [417, 269] width 18 height 18
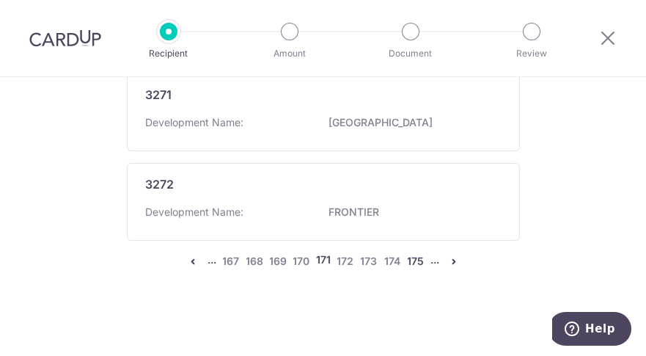
click at [414, 258] on link "175" at bounding box center [416, 261] width 18 height 18
click at [414, 258] on link "179" at bounding box center [417, 261] width 18 height 18
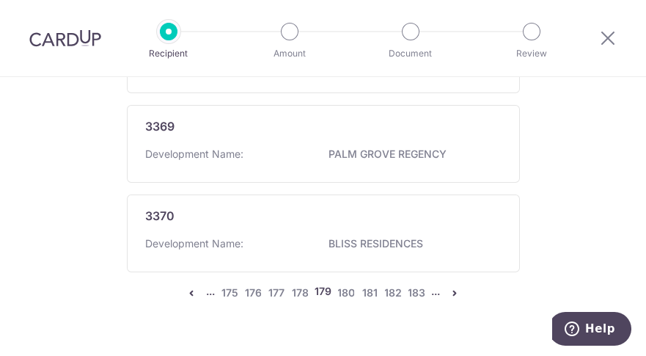
scroll to position [1153, 0]
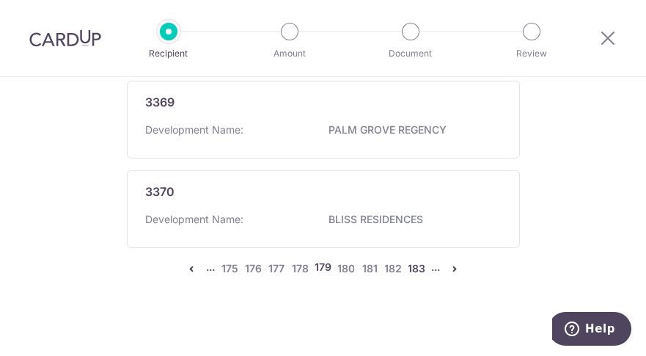
click at [415, 260] on link "183" at bounding box center [417, 269] width 18 height 18
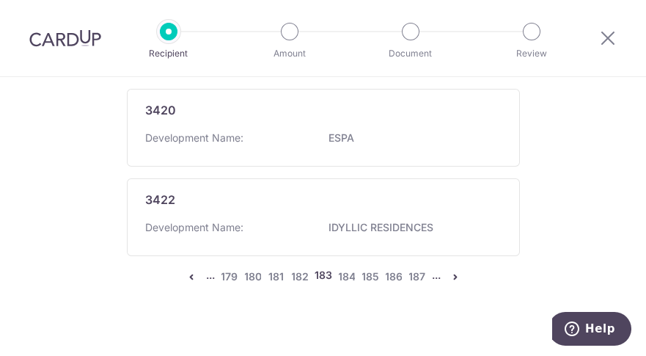
scroll to position [1126, 0]
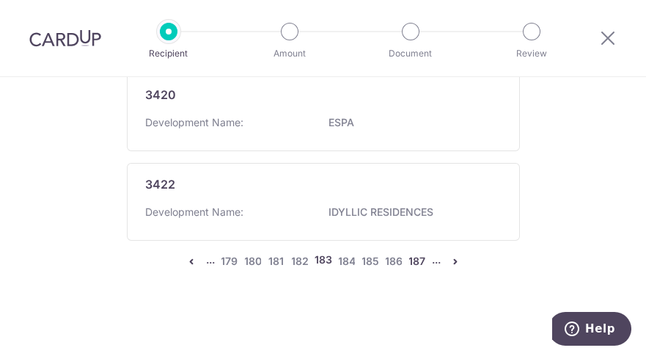
click at [416, 260] on link "187" at bounding box center [417, 261] width 18 height 18
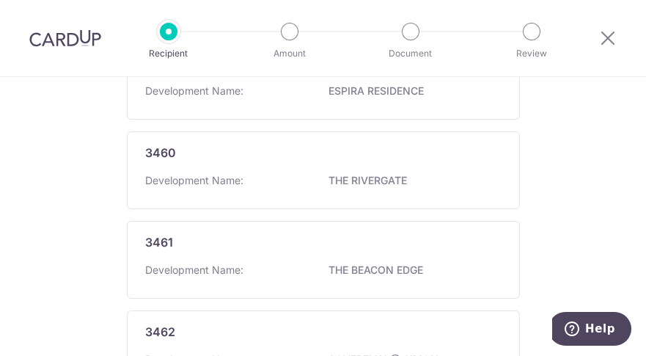
scroll to position [1134, 0]
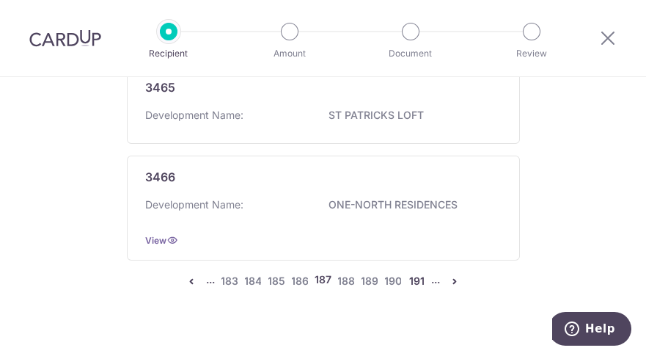
click at [417, 281] on link "191" at bounding box center [417, 281] width 18 height 18
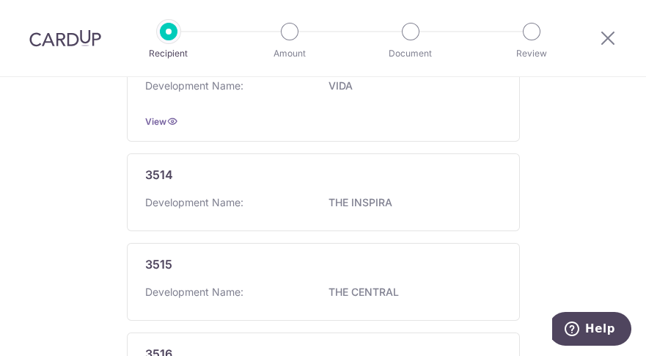
scroll to position [1153, 0]
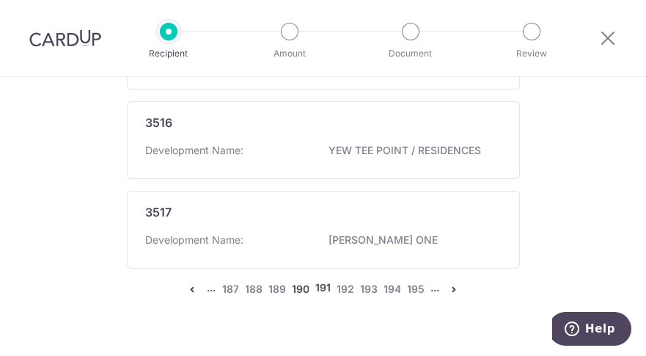
click at [296, 280] on link "190" at bounding box center [301, 289] width 18 height 18
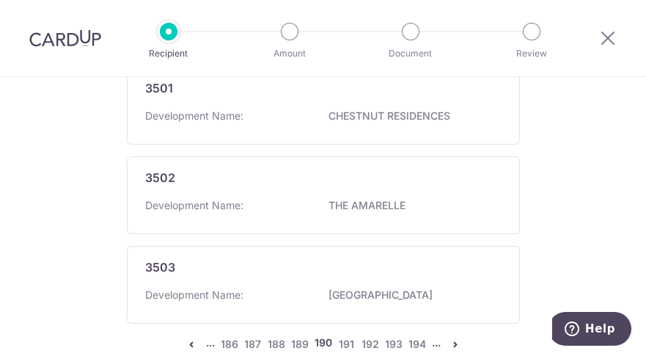
scroll to position [1126, 0]
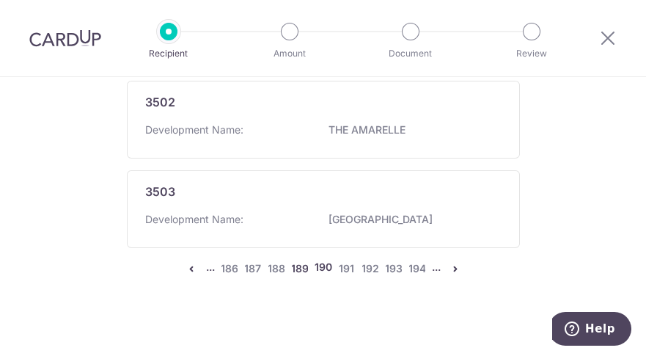
click at [296, 262] on link "189" at bounding box center [300, 269] width 18 height 18
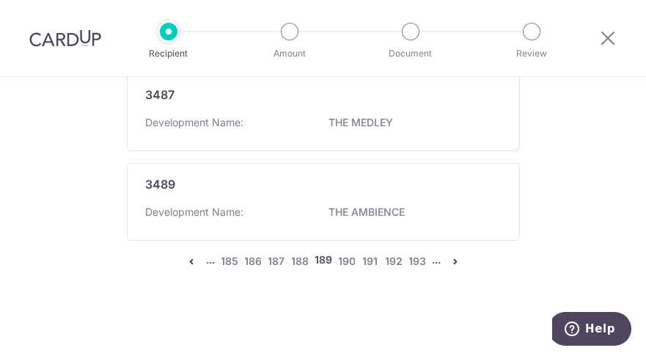
scroll to position [1066, 0]
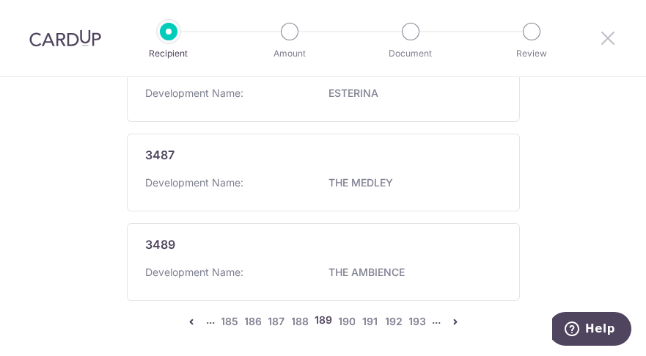
click at [612, 34] on icon at bounding box center [608, 38] width 18 height 18
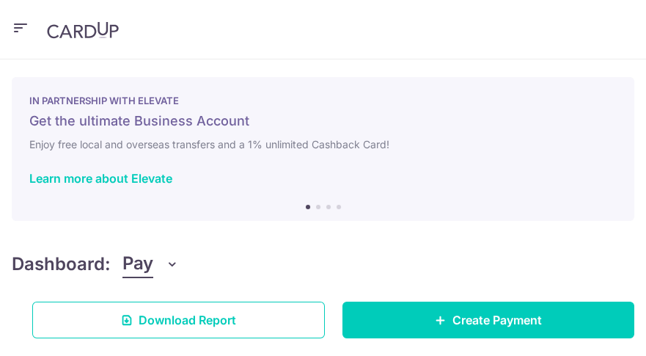
click at [18, 30] on icon "button" at bounding box center [21, 28] width 18 height 18
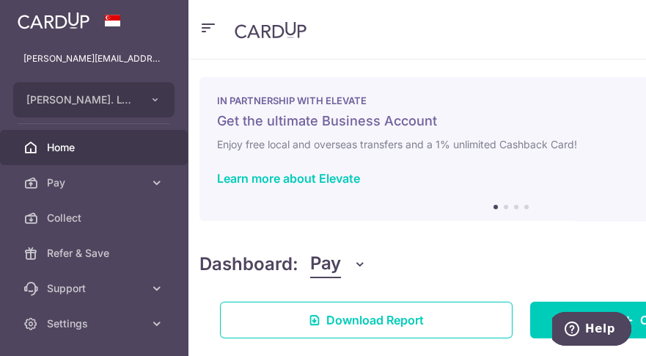
scroll to position [44, 0]
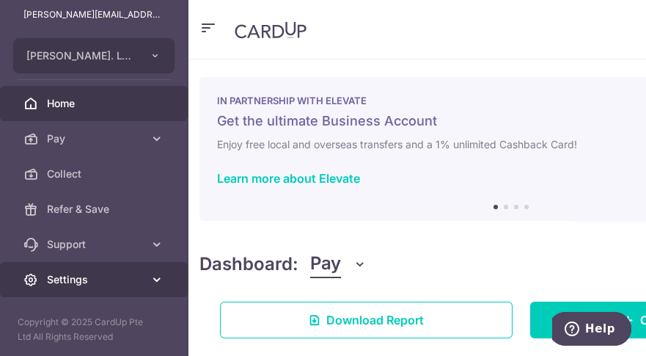
click at [77, 278] on span "Settings" at bounding box center [95, 279] width 97 height 15
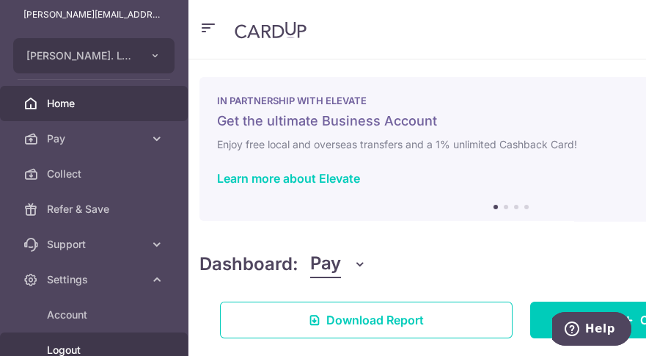
click at [72, 339] on link "Logout" at bounding box center [94, 349] width 188 height 35
